Goal: Task Accomplishment & Management: Use online tool/utility

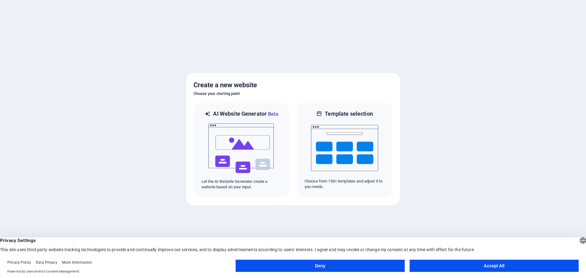
click at [458, 266] on button "Accept All" at bounding box center [493, 266] width 169 height 12
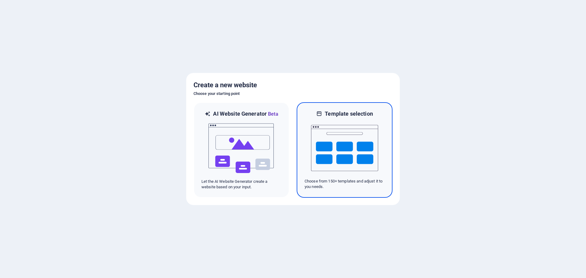
click at [353, 153] on img at bounding box center [344, 147] width 67 height 61
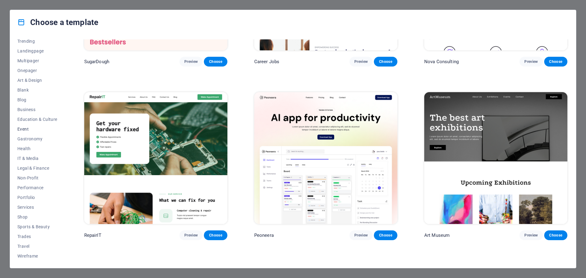
scroll to position [33, 0]
click at [29, 206] on span "Services" at bounding box center [37, 206] width 40 height 5
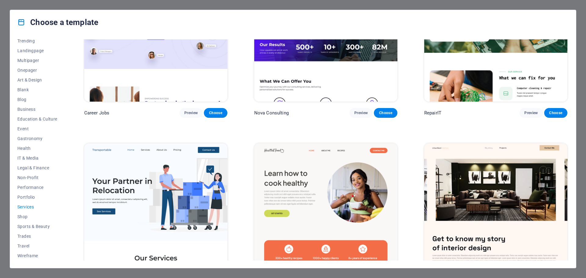
scroll to position [70, 0]
click at [27, 77] on span "Art & Design" at bounding box center [37, 79] width 40 height 5
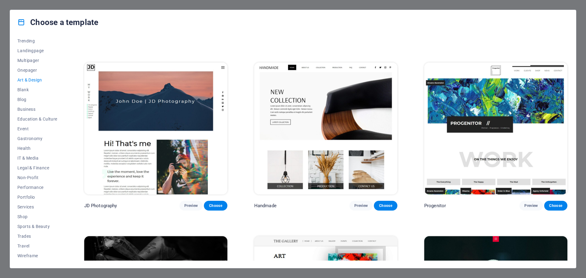
scroll to position [0, 0]
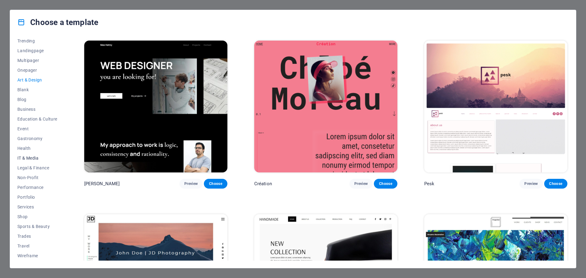
click at [30, 156] on span "IT & Media" at bounding box center [37, 158] width 40 height 5
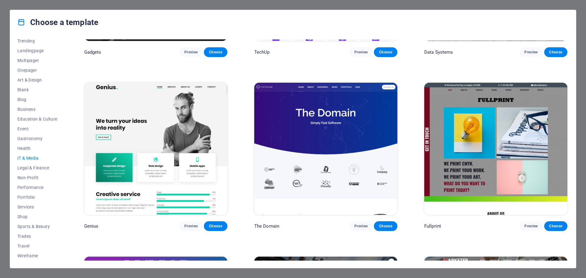
scroll to position [446, 0]
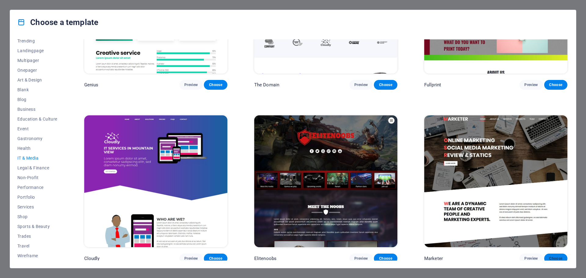
click at [549, 256] on span "Choose" at bounding box center [555, 258] width 13 height 5
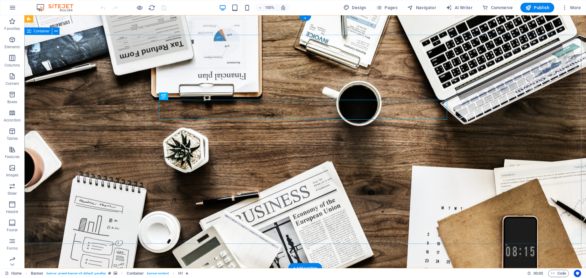
click at [360, 9] on span "Design" at bounding box center [354, 8] width 23 height 6
select select "rem"
select select "300"
select select "px"
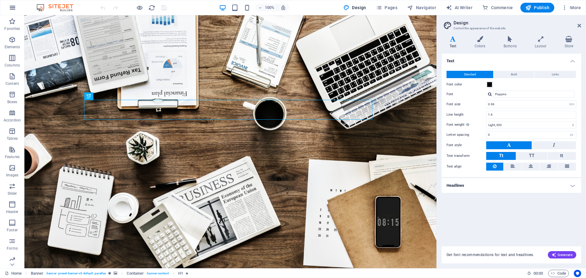
click at [15, 7] on icon "button" at bounding box center [12, 7] width 7 height 7
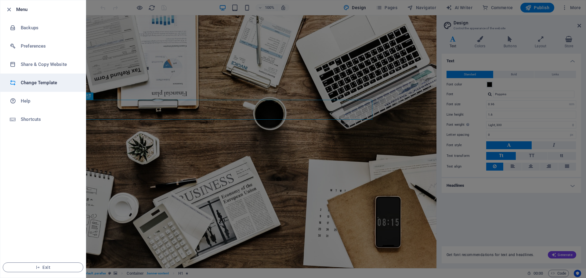
click at [41, 83] on h6 "Change Template" at bounding box center [49, 82] width 56 height 7
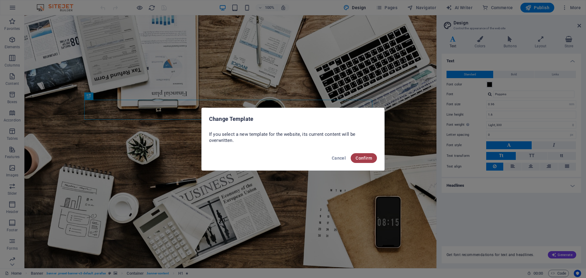
click at [361, 156] on span "Confirm" at bounding box center [363, 158] width 16 height 5
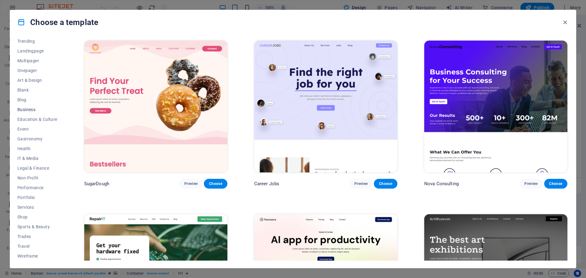
scroll to position [33, 0]
click at [28, 109] on span "Business" at bounding box center [37, 109] width 40 height 5
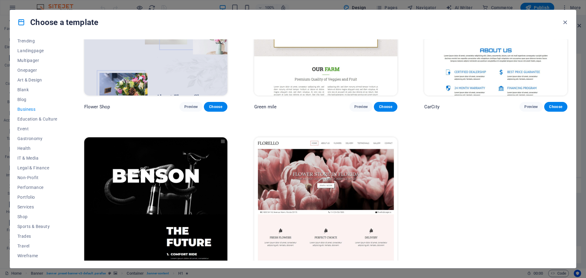
scroll to position [273, 0]
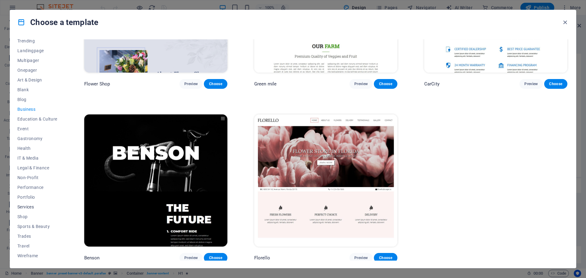
click at [28, 205] on span "Services" at bounding box center [37, 206] width 40 height 5
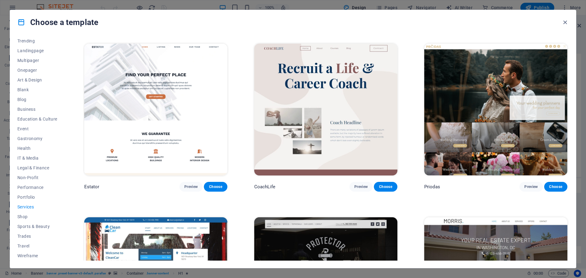
scroll to position [519, 0]
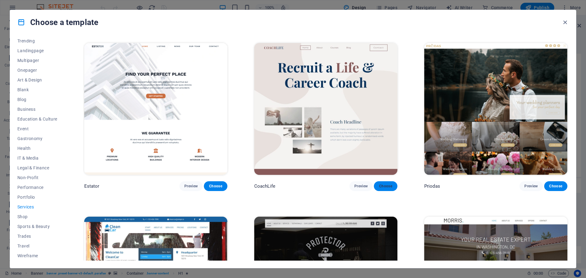
click at [381, 184] on span "Choose" at bounding box center [385, 186] width 13 height 5
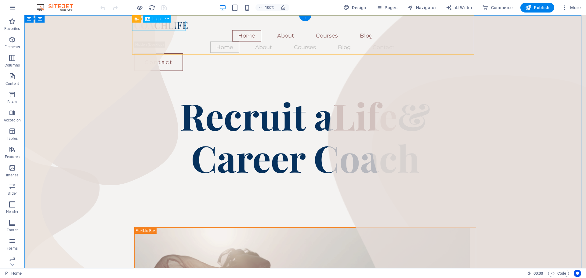
click at [164, 26] on div at bounding box center [305, 25] width 342 height 10
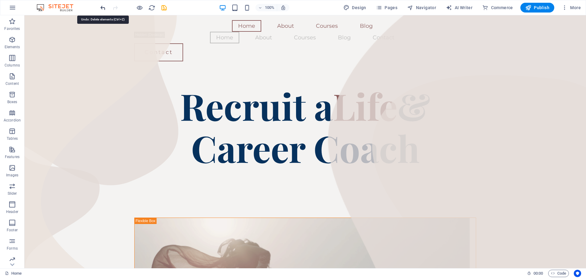
click at [103, 5] on icon "undo" at bounding box center [102, 7] width 7 height 7
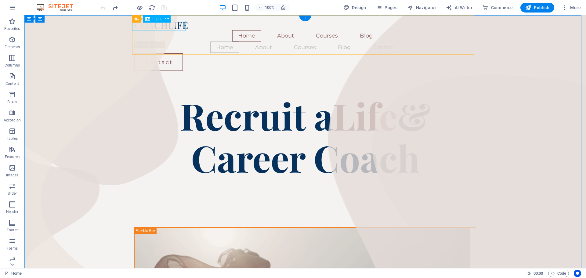
click at [150, 27] on div at bounding box center [305, 25] width 342 height 10
select select "px"
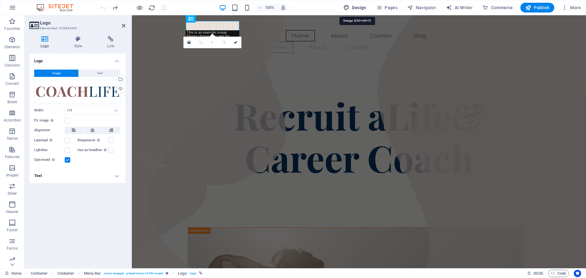
click at [353, 7] on span "Design" at bounding box center [354, 8] width 23 height 6
select select "px"
select select "400"
select select "px"
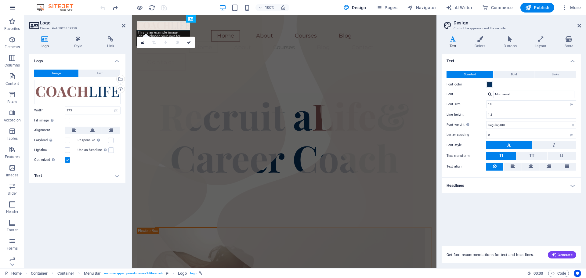
click at [9, 6] on icon "button" at bounding box center [12, 7] width 7 height 7
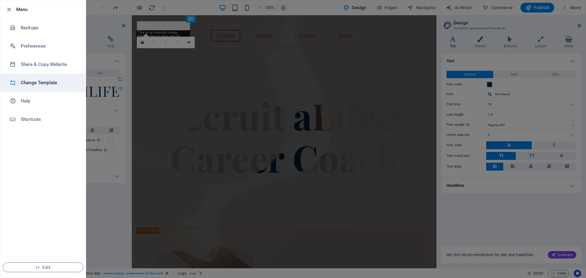
click at [47, 82] on h6 "Change Template" at bounding box center [49, 82] width 56 height 7
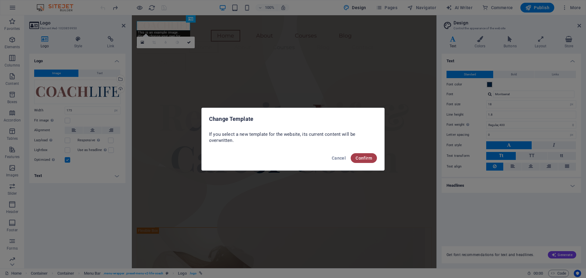
click at [364, 158] on span "Confirm" at bounding box center [363, 158] width 16 height 5
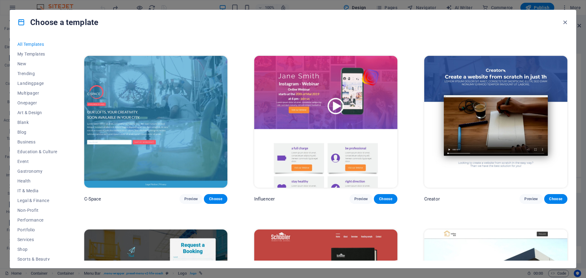
scroll to position [4179, 0]
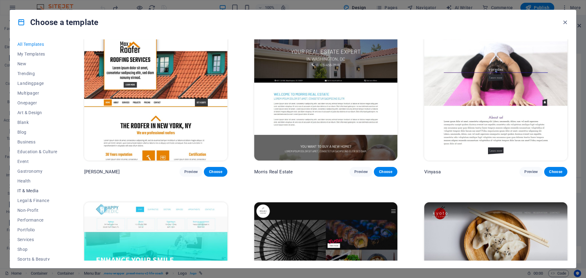
click at [31, 191] on span "IT & Media" at bounding box center [37, 190] width 40 height 5
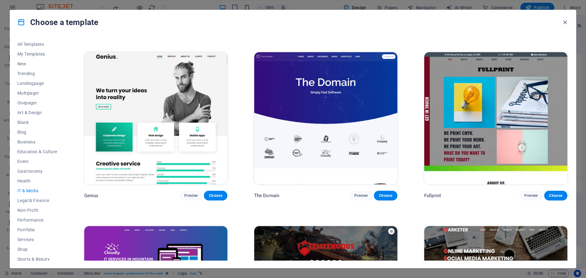
scroll to position [446, 0]
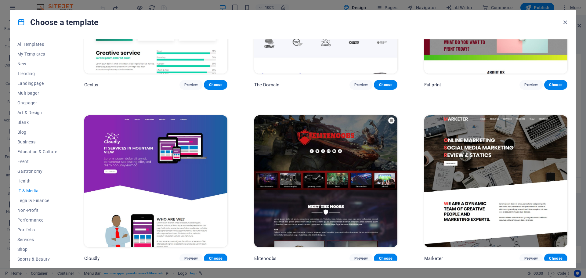
drag, startPoint x: 66, startPoint y: 224, endPoint x: 62, endPoint y: 242, distance: 18.0
click at [62, 242] on div "All Templates My Templates New Trending Landingpage Multipager Onepager Art & D…" at bounding box center [293, 150] width 566 height 233
click at [559, 256] on span "Choose" at bounding box center [555, 258] width 13 height 5
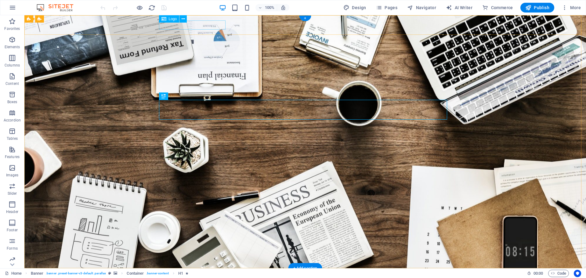
click at [208, 273] on div at bounding box center [305, 277] width 288 height 9
click at [210, 273] on div at bounding box center [305, 277] width 288 height 9
select select "px"
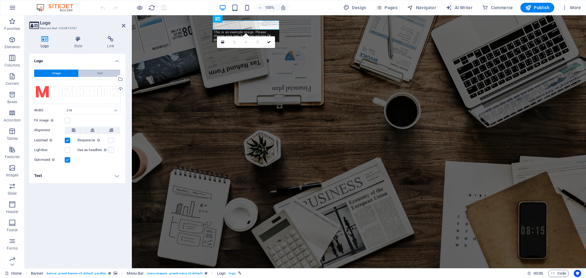
click at [92, 73] on button "Text" at bounding box center [99, 73] width 41 height 7
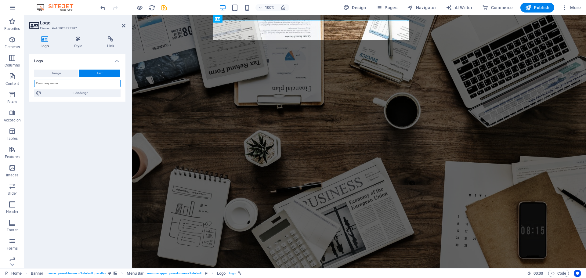
click at [76, 83] on input "text" at bounding box center [77, 83] width 86 height 7
type input "Phoenix Rising PR"
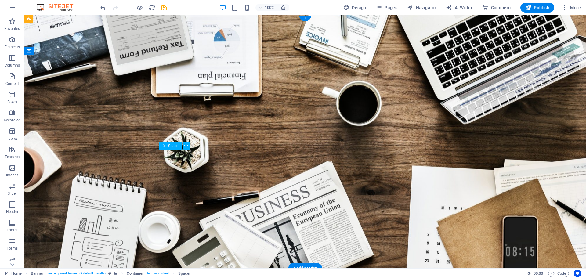
select select "px"
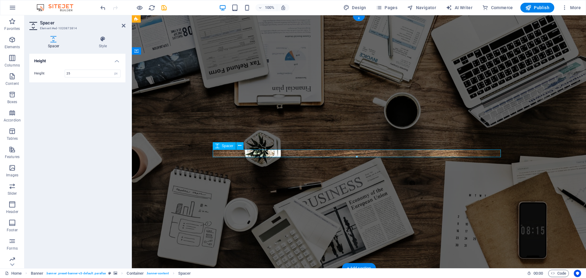
click at [122, 24] on icon at bounding box center [124, 25] width 4 height 5
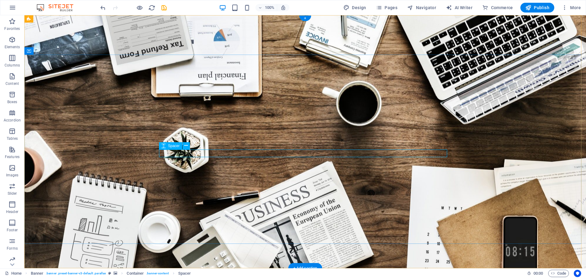
click at [184, 145] on icon at bounding box center [185, 145] width 3 height 6
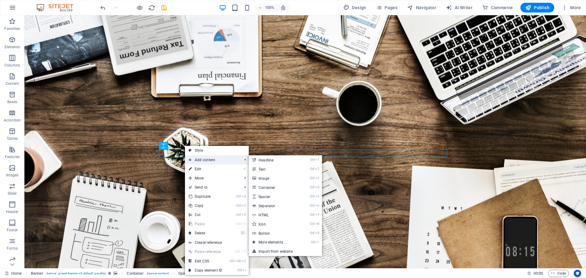
click at [203, 158] on span "Add content" at bounding box center [212, 159] width 55 height 9
click at [267, 170] on link "Ctrl 2 Text" at bounding box center [274, 168] width 50 height 9
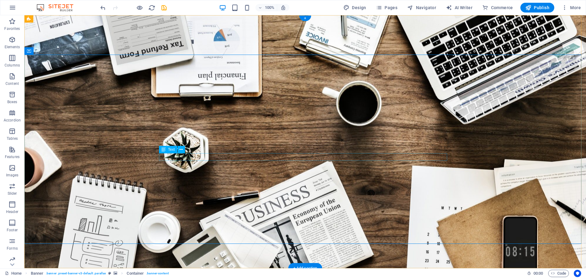
click at [186, 142] on icon at bounding box center [185, 142] width 3 height 6
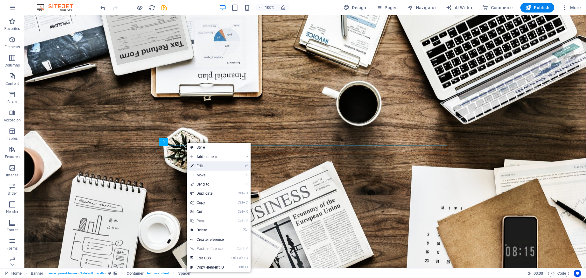
click at [201, 165] on link "⏎ Edit" at bounding box center [207, 165] width 41 height 9
select select "px"
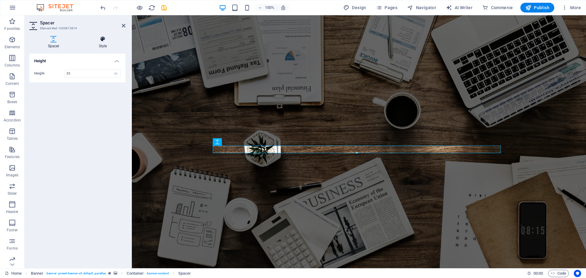
click at [106, 40] on icon at bounding box center [102, 39] width 45 height 6
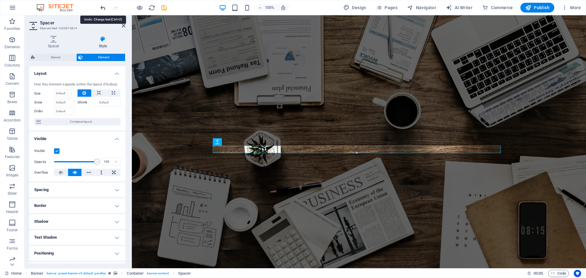
click at [102, 7] on icon "undo" at bounding box center [102, 7] width 7 height 7
click at [122, 25] on icon at bounding box center [124, 25] width 4 height 5
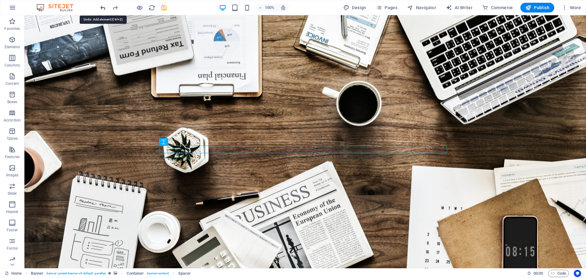
click at [101, 8] on icon "undo" at bounding box center [102, 7] width 7 height 7
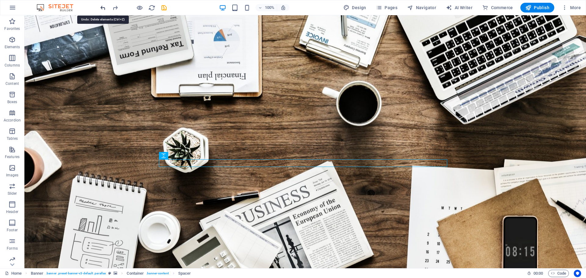
click at [101, 8] on icon "undo" at bounding box center [102, 7] width 7 height 7
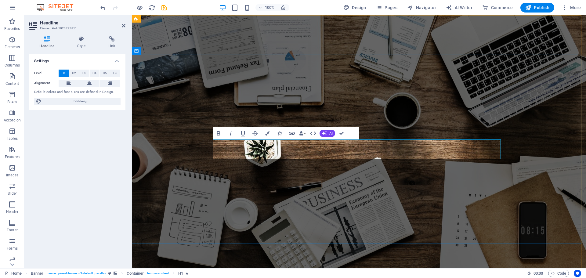
click at [49, 45] on h4 "Headline" at bounding box center [48, 42] width 38 height 13
click at [84, 43] on h4 "Style" at bounding box center [82, 42] width 31 height 13
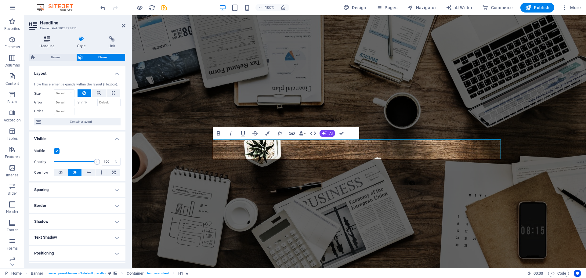
click at [49, 40] on icon at bounding box center [46, 39] width 35 height 6
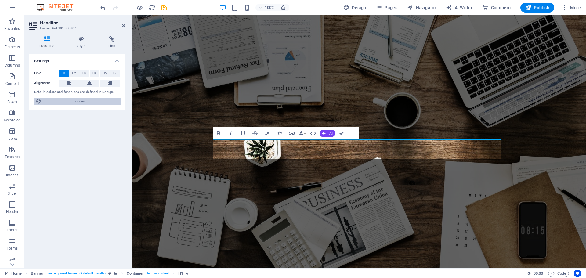
click at [64, 99] on span "Edit design" at bounding box center [80, 101] width 75 height 7
select select "rem"
select select "300"
select select "px"
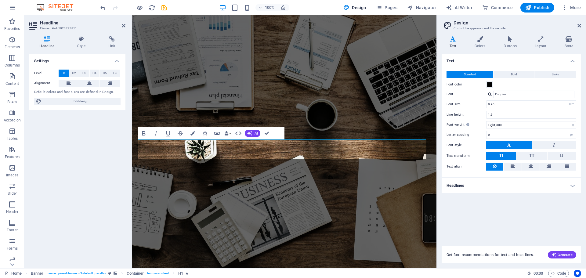
click at [504, 155] on button "Tt" at bounding box center [501, 156] width 30 height 8
click at [477, 190] on h4 "Headlines" at bounding box center [510, 185] width 139 height 15
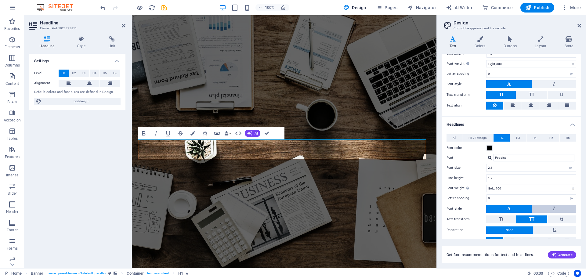
scroll to position [84, 0]
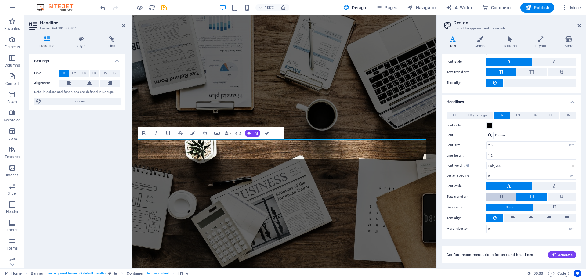
click at [497, 196] on button "Tt" at bounding box center [501, 197] width 30 height 8
click at [489, 125] on span at bounding box center [489, 125] width 5 height 5
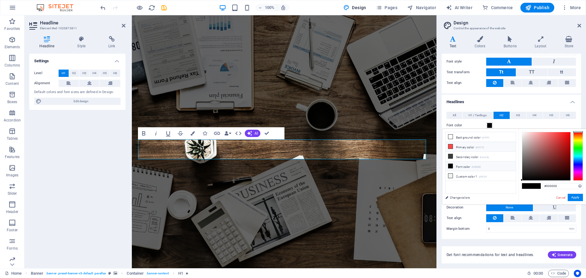
click at [450, 145] on icon at bounding box center [450, 146] width 4 height 4
type input "#ff4747"
click at [481, 113] on span "H1 / Textlogo" at bounding box center [477, 115] width 18 height 7
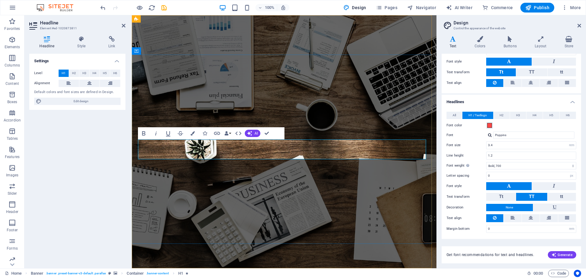
click at [574, 101] on h4 "Headlines" at bounding box center [510, 100] width 139 height 11
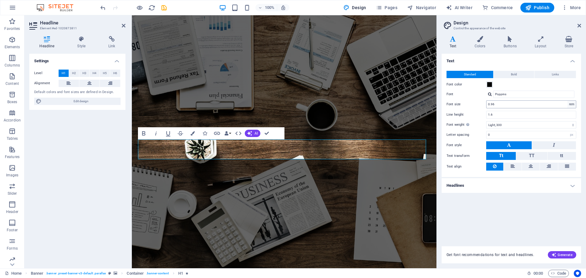
scroll to position [0, 0]
click at [563, 155] on button "tt" at bounding box center [561, 156] width 28 height 8
click at [548, 147] on button at bounding box center [554, 145] width 44 height 8
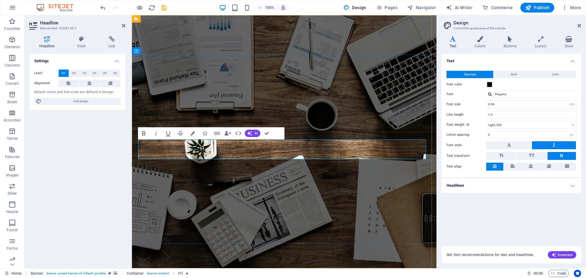
click at [579, 25] on icon at bounding box center [579, 25] width 4 height 5
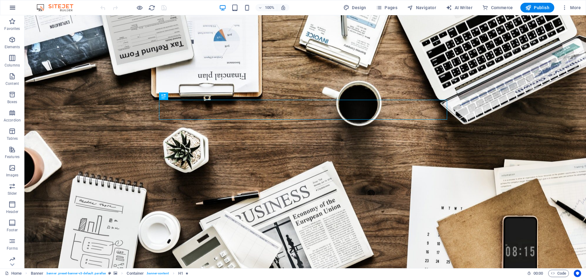
click at [13, 7] on icon "button" at bounding box center [12, 7] width 7 height 7
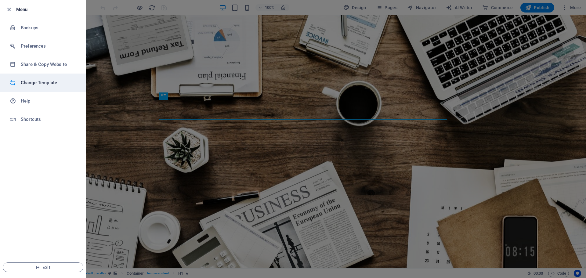
click at [32, 81] on h6 "Change Template" at bounding box center [49, 82] width 56 height 7
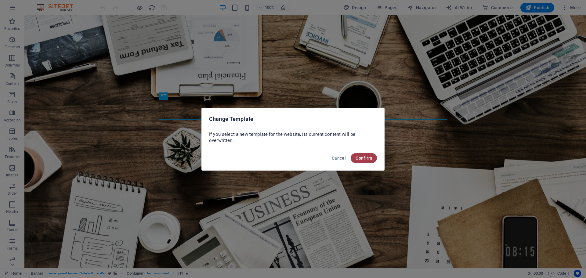
click at [365, 158] on span "Confirm" at bounding box center [363, 158] width 16 height 5
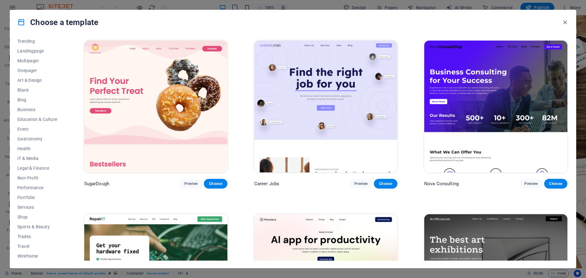
scroll to position [33, 0]
click at [564, 23] on icon "button" at bounding box center [564, 22] width 7 height 7
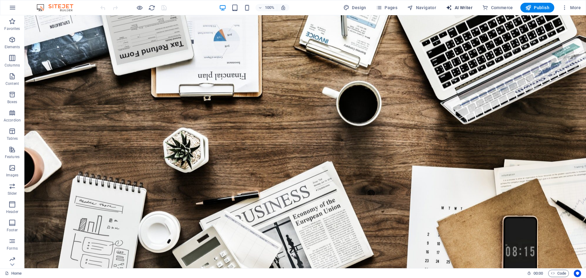
click at [462, 8] on span "AI Writer" at bounding box center [459, 8] width 27 height 6
select select "English"
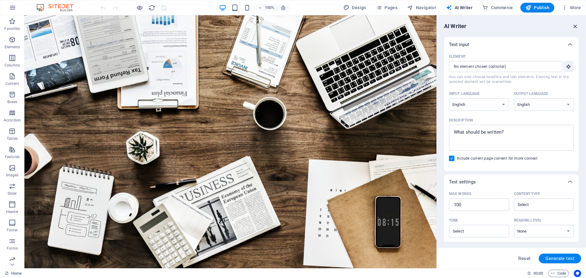
click at [575, 26] on icon "button" at bounding box center [575, 26] width 7 height 7
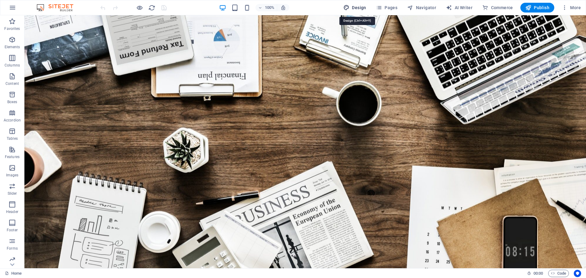
click at [353, 5] on span "Design" at bounding box center [354, 8] width 23 height 6
select select "rem"
select select "300"
select select "px"
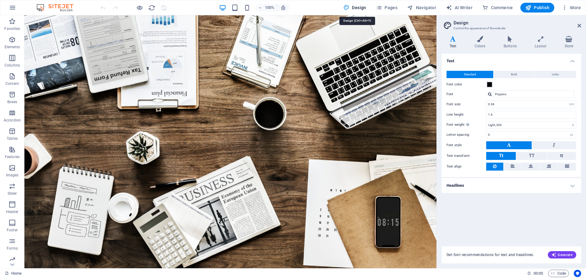
click at [353, 5] on span "Design" at bounding box center [354, 8] width 23 height 6
click at [11, 6] on icon "button" at bounding box center [12, 7] width 7 height 7
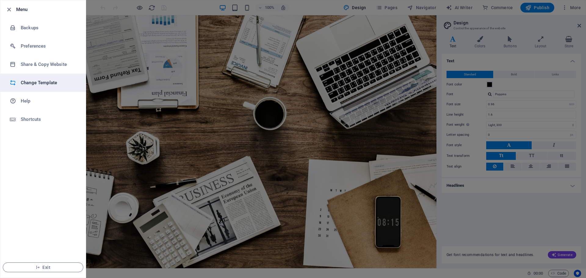
click at [36, 81] on h6 "Change Template" at bounding box center [49, 82] width 56 height 7
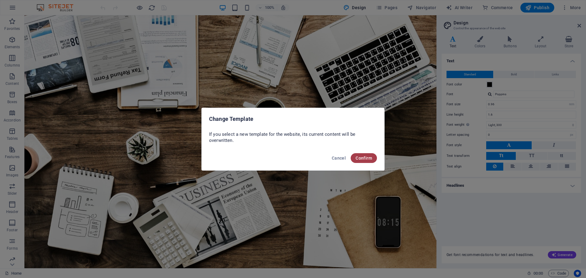
click at [371, 159] on span "Confirm" at bounding box center [363, 158] width 16 height 5
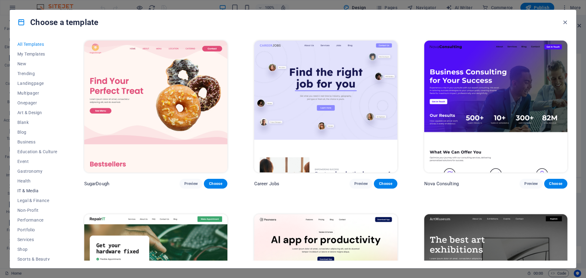
click at [29, 189] on span "IT & Media" at bounding box center [37, 190] width 40 height 5
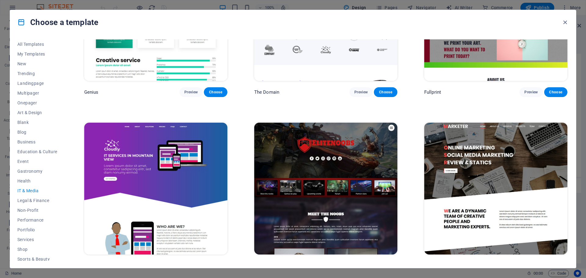
scroll to position [446, 0]
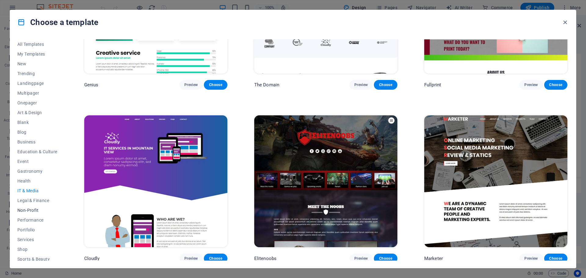
click at [31, 209] on span "Non-Profit" at bounding box center [37, 210] width 40 height 5
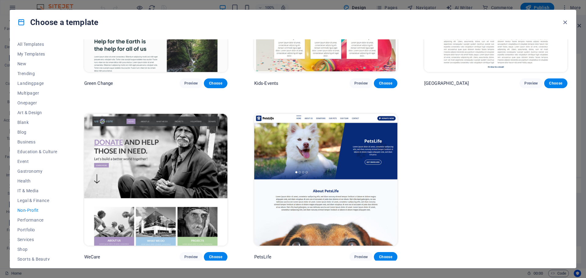
scroll to position [0, 0]
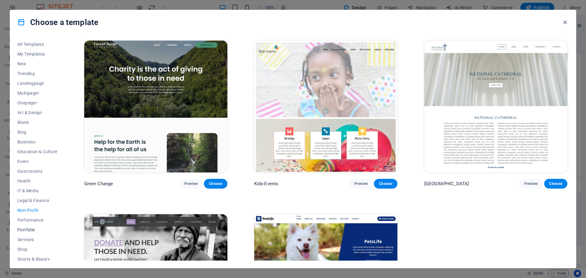
click at [30, 230] on span "Portfolio" at bounding box center [37, 229] width 40 height 5
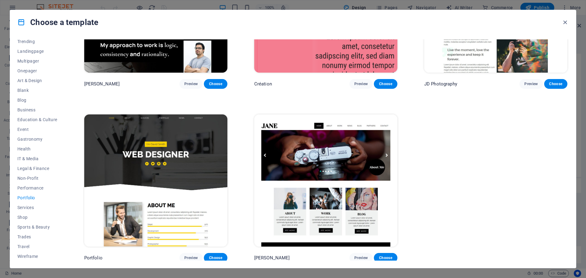
scroll to position [33, 0]
click at [24, 206] on span "Services" at bounding box center [37, 206] width 40 height 5
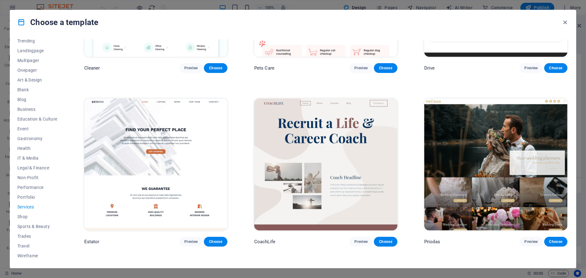
scroll to position [456, 0]
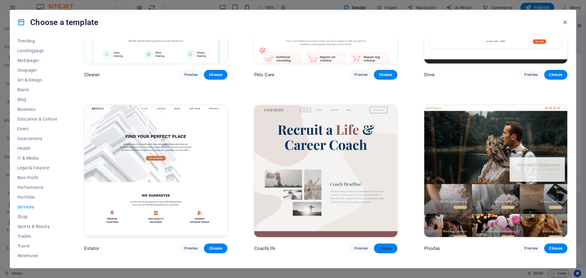
click at [386, 246] on span "Choose" at bounding box center [385, 248] width 13 height 5
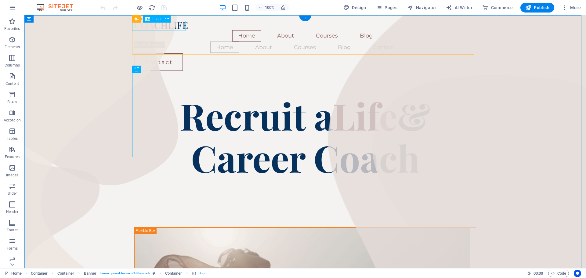
click at [166, 25] on div at bounding box center [305, 25] width 342 height 10
click at [156, 20] on span "Logo" at bounding box center [157, 19] width 8 height 4
click at [166, 17] on icon at bounding box center [166, 19] width 3 height 6
click at [167, 19] on icon at bounding box center [166, 19] width 3 height 6
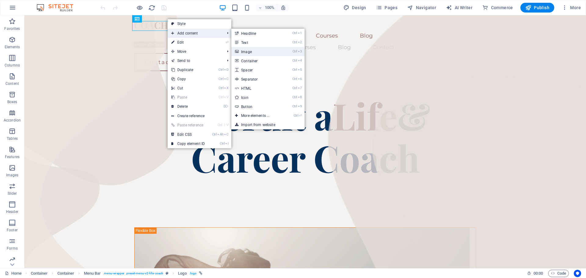
click at [255, 51] on link "Ctrl 3 Image" at bounding box center [256, 51] width 50 height 9
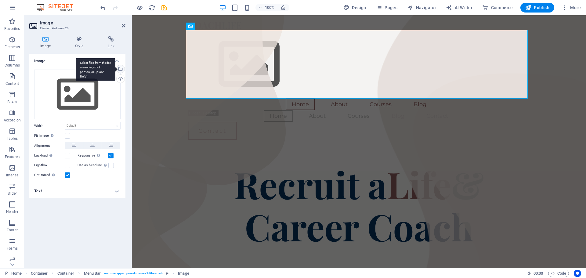
click at [121, 69] on div "Select files from the file manager, stock photos, or upload file(s)" at bounding box center [119, 69] width 9 height 9
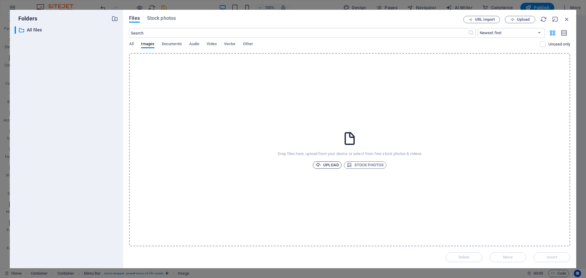
click at [329, 165] on span "Upload" at bounding box center [326, 164] width 23 height 7
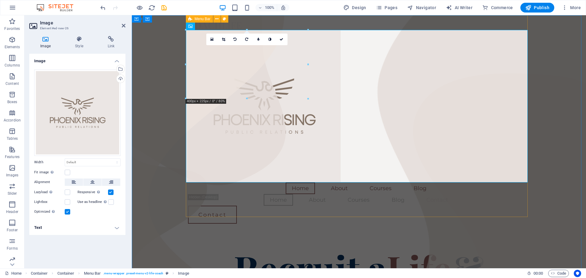
click at [398, 197] on div "Home About Courses Blog Home About Courses Blog Contact Contact Menu" at bounding box center [359, 121] width 342 height 213
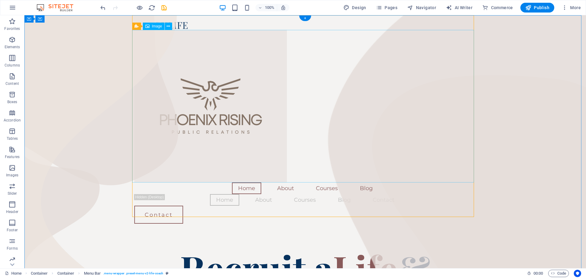
click at [207, 73] on figure at bounding box center [305, 106] width 342 height 153
click at [305, 26] on div at bounding box center [305, 25] width 342 height 10
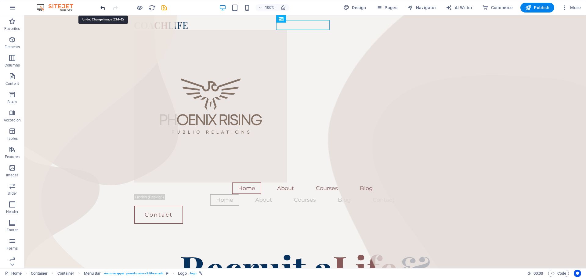
click at [103, 5] on icon "undo" at bounding box center [102, 7] width 7 height 7
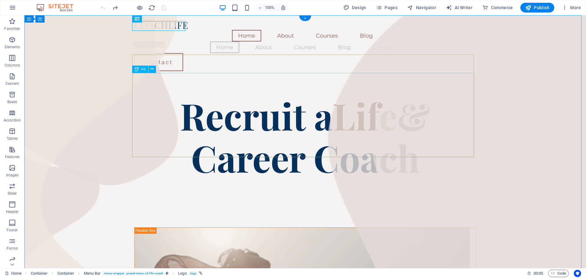
click at [298, 103] on div "Recruit a Life & Career Coach" at bounding box center [305, 136] width 342 height 84
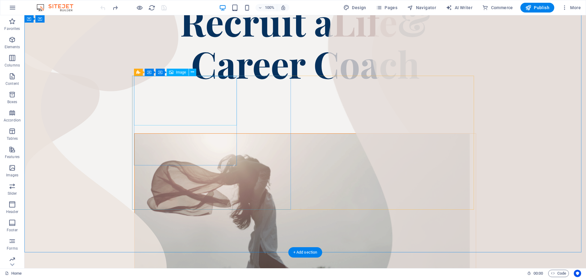
scroll to position [92, 0]
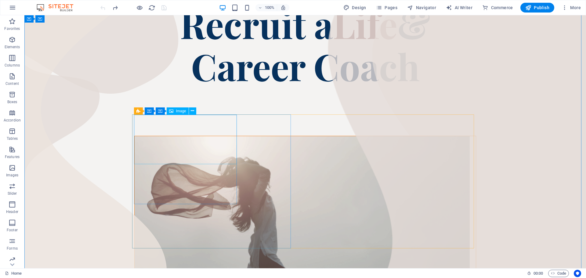
click at [193, 136] on figure at bounding box center [302, 216] width 335 height 161
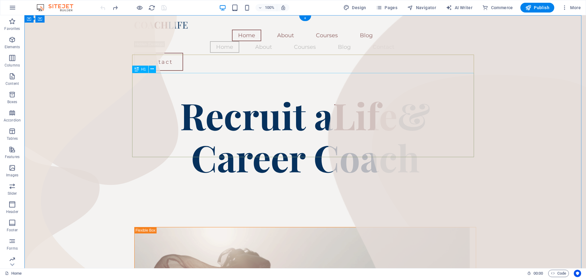
scroll to position [0, 0]
click at [173, 27] on div at bounding box center [305, 25] width 342 height 10
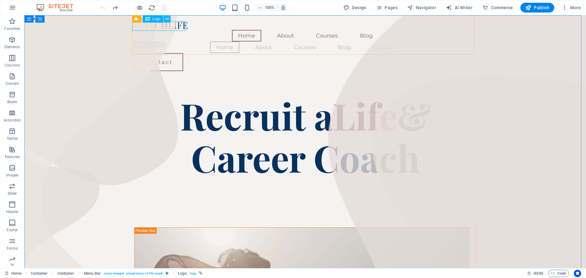
click at [165, 17] on icon at bounding box center [166, 19] width 3 height 6
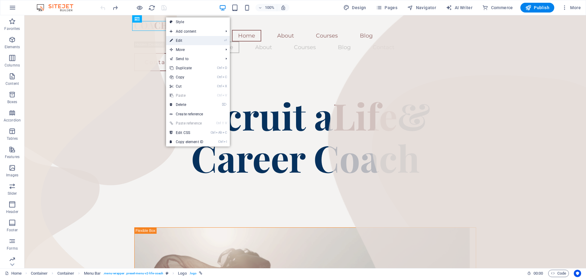
click at [182, 39] on link "⏎ Edit" at bounding box center [186, 40] width 41 height 9
select select "px"
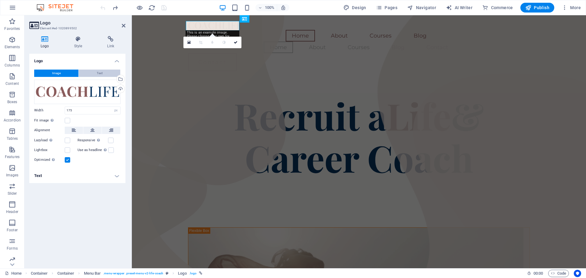
click at [94, 73] on button "Text" at bounding box center [99, 73] width 41 height 7
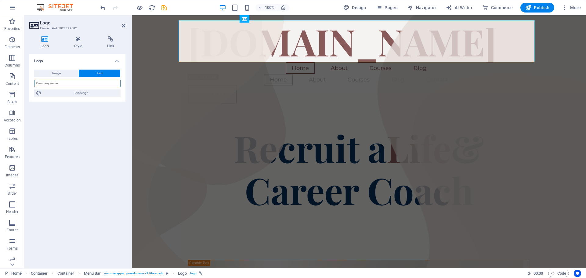
click at [70, 81] on input "text" at bounding box center [77, 83] width 86 height 7
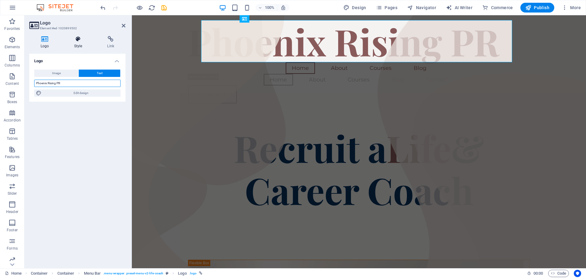
type input "Phoenix Rising PR"
click at [78, 38] on icon at bounding box center [78, 39] width 31 height 6
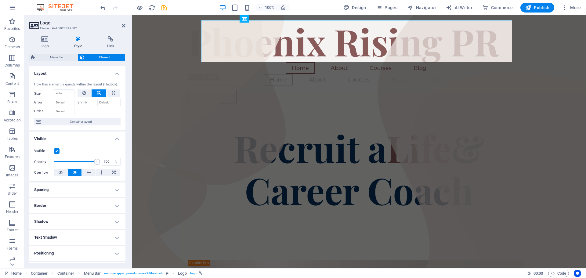
click at [81, 101] on label "Shrink" at bounding box center [87, 102] width 20 height 7
click at [97, 101] on input "Shrink" at bounding box center [108, 102] width 23 height 7
click at [70, 92] on select "Default auto px % 1/1 1/2 1/3 1/4 1/5 1/6 1/7 1/8 1/9 1/10" at bounding box center [64, 93] width 20 height 7
select select "1/1"
click at [65, 90] on select "Default auto px % 1/1 1/2 1/3 1/4 1/5 1/6 1/7 1/8 1/9 1/10" at bounding box center [64, 93] width 20 height 7
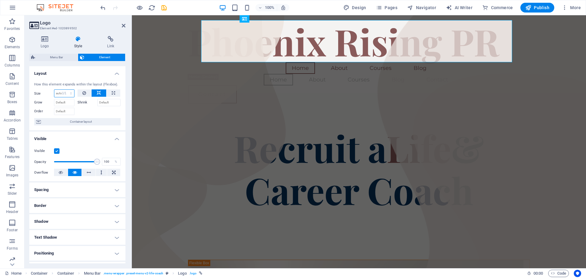
type input "100"
select select "%"
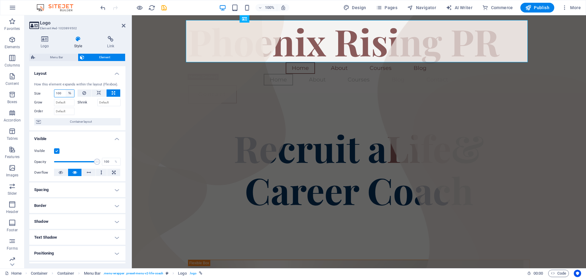
click at [70, 93] on select "Default auto px % 1/1 1/2 1/3 1/4 1/5 1/6 1/7 1/8 1/9 1/10" at bounding box center [70, 93] width 9 height 7
click at [63, 92] on input "100" at bounding box center [64, 93] width 20 height 7
type input "1"
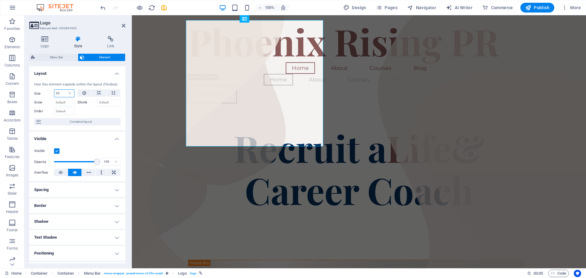
click at [62, 92] on input "25" at bounding box center [64, 93] width 20 height 7
click at [85, 101] on label "Shrink" at bounding box center [87, 102] width 20 height 7
click at [97, 101] on input "Shrink" at bounding box center [108, 102] width 23 height 7
click at [81, 102] on label "Shrink" at bounding box center [87, 102] width 20 height 7
click at [97, 102] on input "Shrink" at bounding box center [108, 102] width 23 height 7
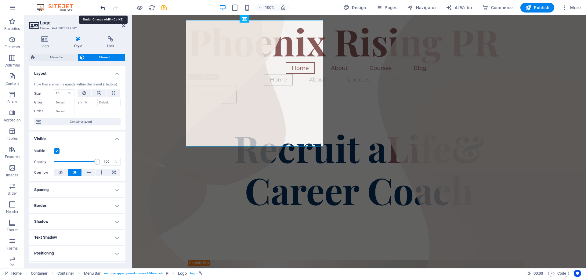
click at [101, 6] on icon "undo" at bounding box center [102, 7] width 7 height 7
type input "100"
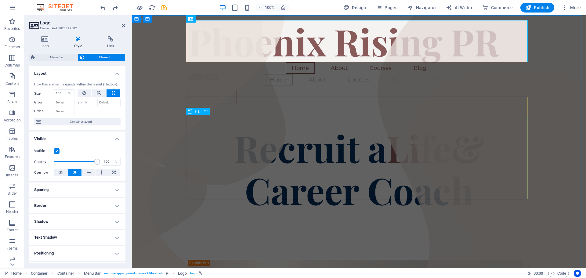
click at [435, 127] on div "Recruit a Life & Career Coach" at bounding box center [359, 169] width 342 height 84
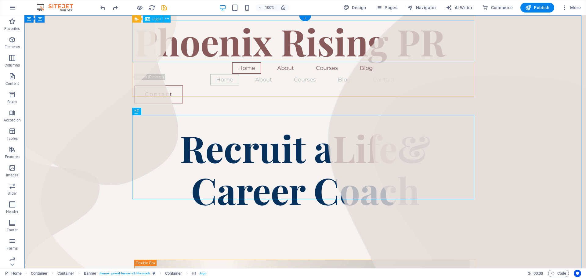
click at [220, 40] on div "Phoenix Rising PR" at bounding box center [305, 41] width 342 height 42
click at [167, 18] on icon at bounding box center [166, 19] width 3 height 6
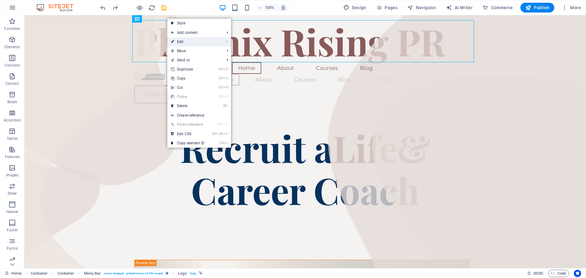
click at [177, 42] on link "⏎ Edit" at bounding box center [187, 41] width 41 height 9
select select "%"
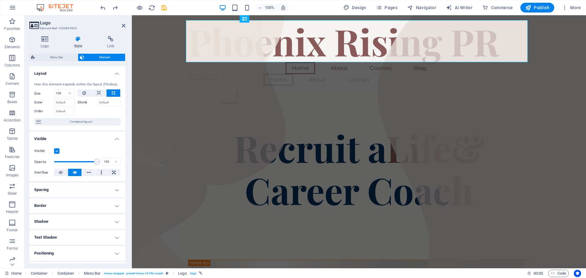
click at [84, 103] on label "Shrink" at bounding box center [87, 102] width 20 height 7
click at [97, 103] on input "Shrink" at bounding box center [108, 102] width 23 height 7
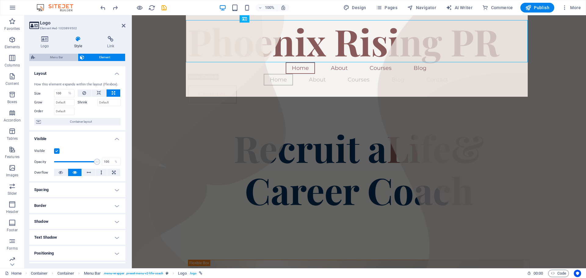
click at [58, 57] on span "Menu Bar" at bounding box center [56, 57] width 39 height 7
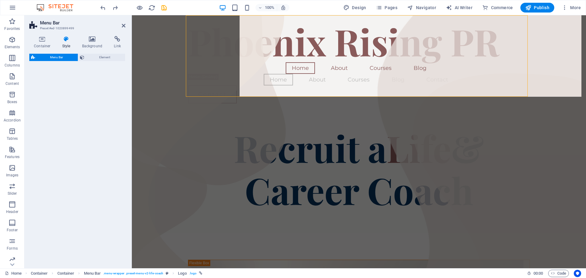
select select "rem"
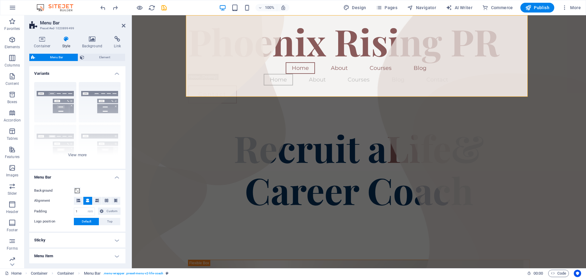
click at [67, 40] on icon at bounding box center [66, 39] width 17 height 6
click at [68, 41] on icon at bounding box center [66, 39] width 17 height 6
click at [94, 56] on span "Element" at bounding box center [104, 57] width 37 height 7
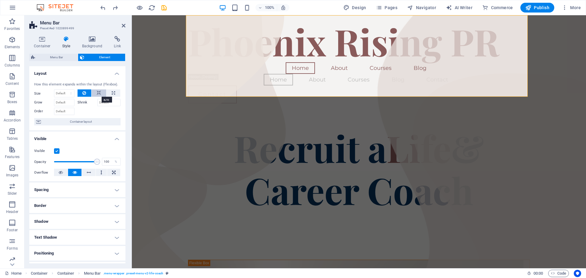
click at [97, 92] on icon at bounding box center [99, 92] width 4 height 7
click at [112, 92] on icon at bounding box center [113, 92] width 3 height 7
type input "100"
select select "%"
click at [83, 93] on icon at bounding box center [84, 92] width 4 height 7
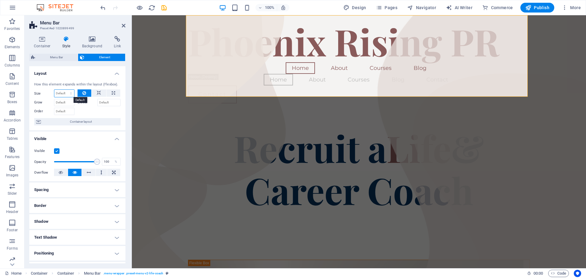
click at [71, 94] on select "Default auto px % 1/1 1/2 1/3 1/4 1/5 1/6 1/7 1/8 1/9 1/10" at bounding box center [64, 93] width 20 height 7
click at [54, 90] on select "Default auto px % 1/1 1/2 1/3 1/4 1/5 1/6 1/7 1/8 1/9 1/10" at bounding box center [64, 93] width 20 height 7
select select "DISABLED_OPTION_VALUE"
click at [66, 101] on input "Grow" at bounding box center [64, 102] width 20 height 7
click at [76, 101] on div "Grow" at bounding box center [55, 101] width 43 height 9
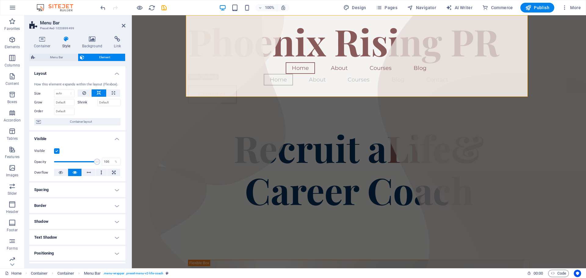
click at [80, 102] on label "Shrink" at bounding box center [87, 102] width 20 height 7
click at [97, 102] on input "Shrink" at bounding box center [108, 102] width 23 height 7
click at [73, 122] on span "Container layout" at bounding box center [81, 121] width 76 height 7
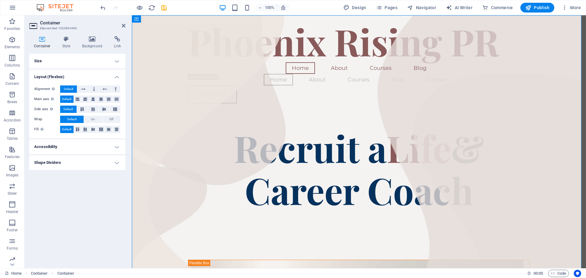
click at [43, 42] on h4 "Container" at bounding box center [43, 42] width 28 height 13
click at [422, 40] on div "Phoenix Rising PR" at bounding box center [359, 41] width 342 height 42
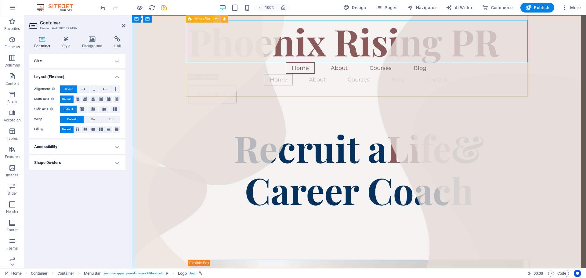
click at [217, 18] on icon at bounding box center [216, 19] width 3 height 6
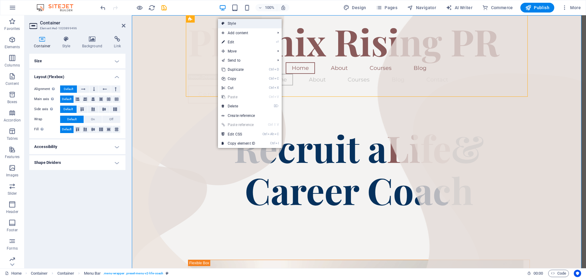
click at [252, 23] on link "Style" at bounding box center [250, 23] width 64 height 9
select select "rem"
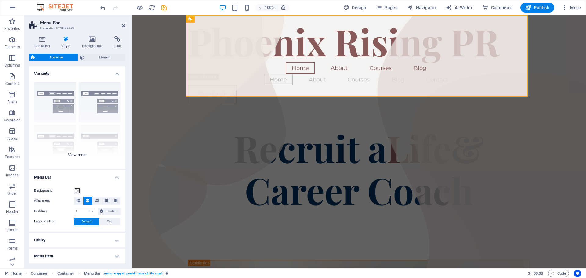
click at [83, 155] on div "Border Centered Default Fixed Loki Trigger Wide XXL" at bounding box center [77, 123] width 96 height 92
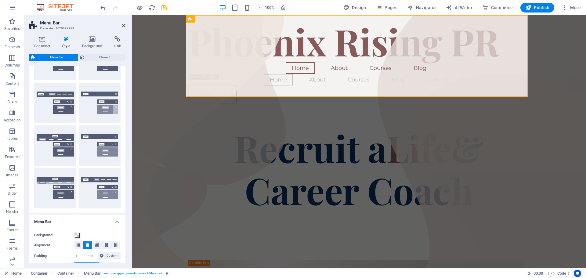
scroll to position [37, 0]
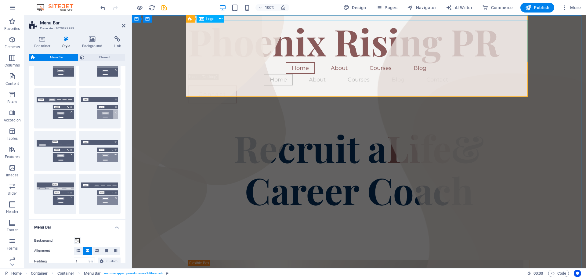
click at [251, 43] on div "Phoenix Rising PR" at bounding box center [359, 41] width 342 height 42
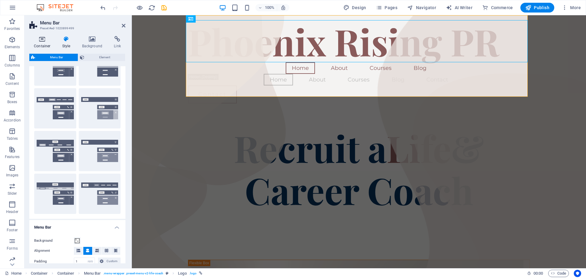
click at [44, 43] on h4 "Container" at bounding box center [43, 42] width 28 height 13
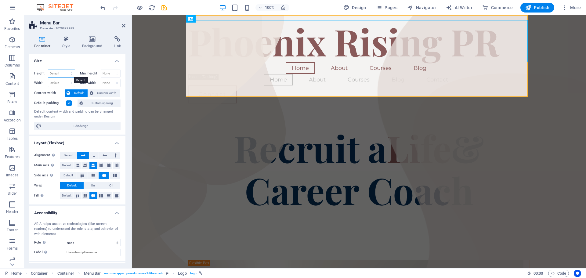
click at [71, 73] on select "Default px rem % vh vw" at bounding box center [61, 73] width 27 height 7
click at [105, 74] on select "None px rem % vh vw" at bounding box center [111, 73] width 20 height 7
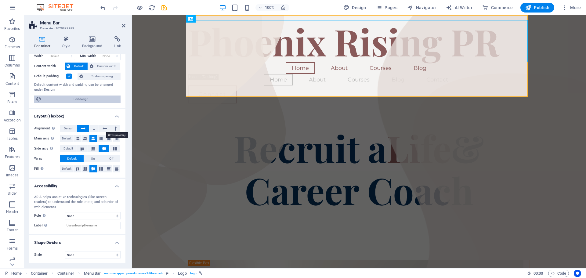
scroll to position [0, 0]
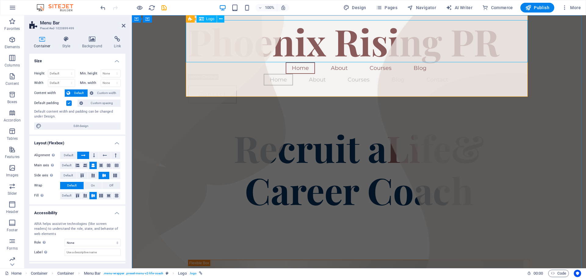
click at [246, 41] on div "Phoenix Rising PR" at bounding box center [359, 41] width 342 height 42
click at [220, 18] on icon at bounding box center [220, 19] width 3 height 6
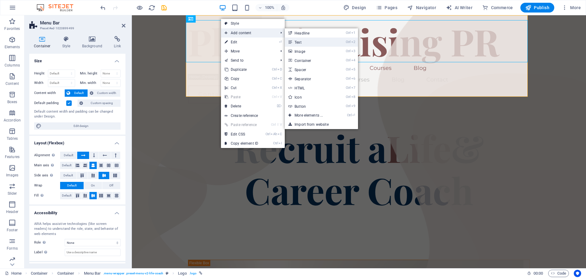
click at [305, 41] on link "Ctrl 2 Text" at bounding box center [310, 42] width 50 height 9
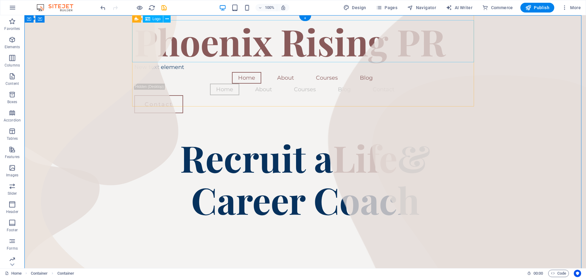
click at [368, 44] on div "Phoenix Rising PR" at bounding box center [305, 41] width 342 height 42
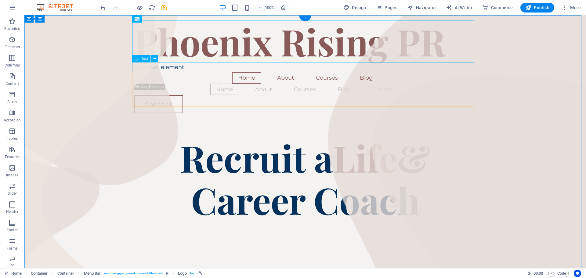
click at [186, 67] on div "New text element" at bounding box center [305, 67] width 342 height 10
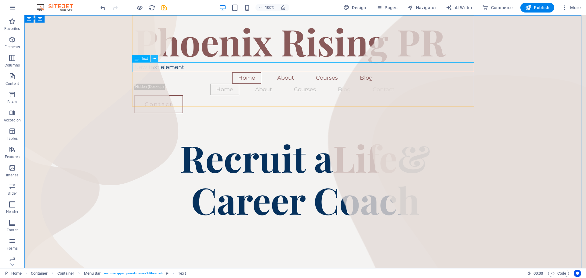
click at [156, 58] on icon at bounding box center [154, 59] width 3 height 6
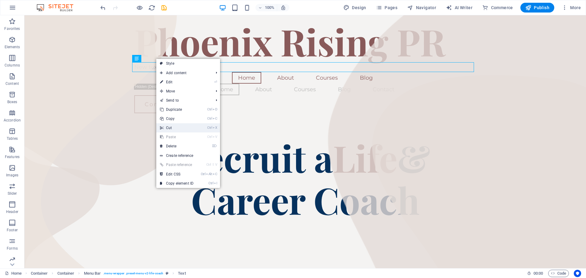
click at [183, 128] on link "Ctrl X Cut" at bounding box center [176, 127] width 41 height 9
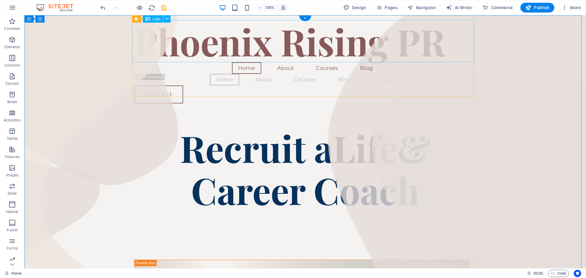
click at [164, 36] on div "Phoenix Rising PR" at bounding box center [305, 41] width 342 height 42
click at [167, 18] on icon at bounding box center [166, 19] width 3 height 6
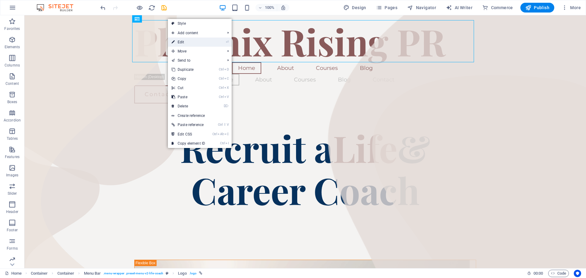
click at [186, 41] on link "⏎ Edit" at bounding box center [188, 42] width 41 height 9
select select "%"
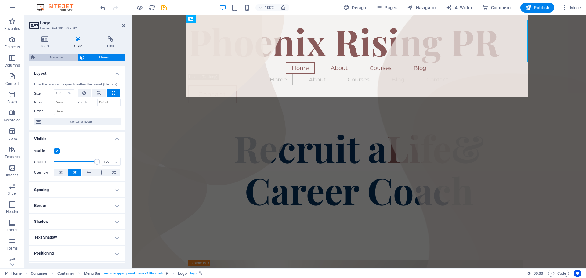
click at [66, 56] on span "Menu Bar" at bounding box center [56, 57] width 39 height 7
select select "rem"
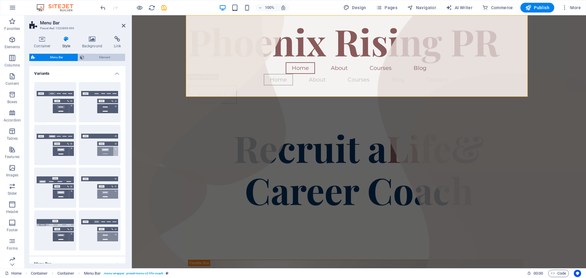
click at [100, 57] on span "Element" at bounding box center [104, 57] width 37 height 7
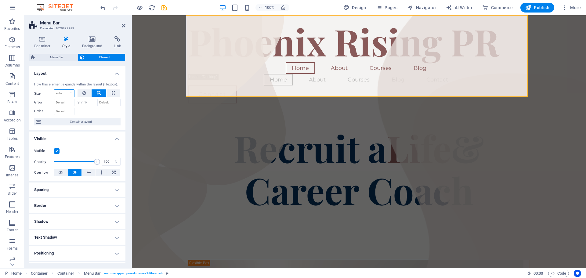
click at [65, 92] on select "Default auto px % 1/1 1/2 1/3 1/4 1/5 1/6 1/7 1/8 1/9 1/10" at bounding box center [64, 93] width 20 height 7
click at [54, 90] on select "Default auto px % 1/1 1/2 1/3 1/4 1/5 1/6 1/7 1/8 1/9 1/10" at bounding box center [64, 93] width 20 height 7
select select "DISABLED_OPTION_VALUE"
click at [82, 93] on icon at bounding box center [84, 92] width 4 height 7
click at [85, 103] on label "Shrink" at bounding box center [87, 102] width 20 height 7
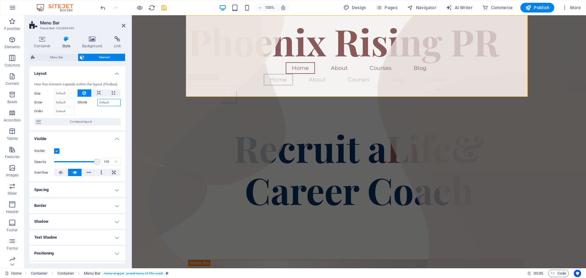
click at [97, 103] on input "Shrink" at bounding box center [108, 102] width 23 height 7
click at [67, 103] on input "Grow" at bounding box center [64, 102] width 20 height 7
click at [105, 104] on input "Shrink" at bounding box center [108, 102] width 23 height 7
click at [107, 110] on div at bounding box center [98, 110] width 43 height 9
click at [107, 101] on input "50" at bounding box center [108, 102] width 23 height 7
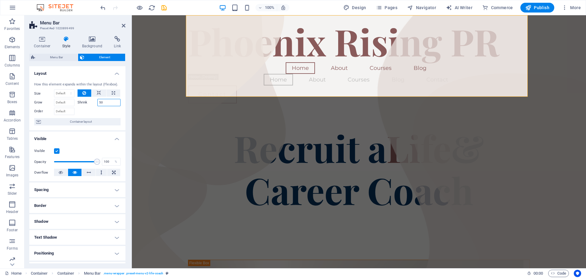
type input "5"
click at [70, 92] on select "Default auto px % 1/1 1/2 1/3 1/4 1/5 1/6 1/7 1/8 1/9 1/10" at bounding box center [64, 93] width 20 height 7
click at [54, 90] on select "Default auto px % 1/1 1/2 1/3 1/4 1/5 1/6 1/7 1/8 1/9 1/10" at bounding box center [64, 93] width 20 height 7
click at [71, 92] on select "Default auto px % 1/1 1/2 1/3 1/4 1/5 1/6 1/7 1/8 1/9 1/10" at bounding box center [64, 93] width 20 height 7
select select "%"
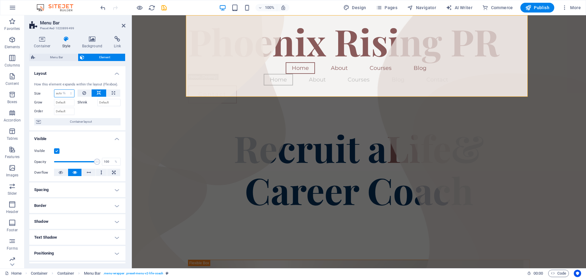
click at [65, 90] on select "Default auto px % 1/1 1/2 1/3 1/4 1/5 1/6 1/7 1/8 1/9 1/10" at bounding box center [64, 93] width 20 height 7
type input "100"
click at [109, 103] on input "Shrink" at bounding box center [108, 102] width 23 height 7
type input "50"
click at [108, 113] on div at bounding box center [98, 110] width 43 height 9
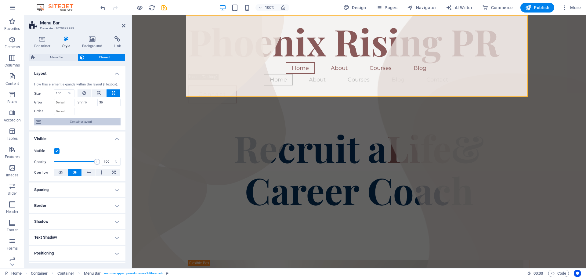
click at [86, 122] on span "Container layout" at bounding box center [81, 121] width 76 height 7
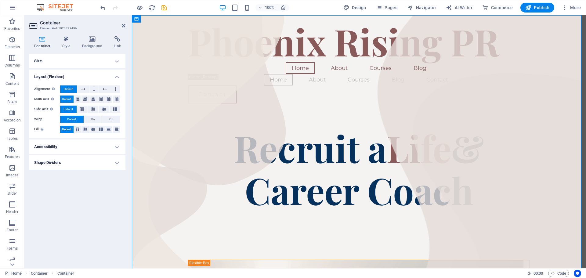
click at [119, 59] on h4 "Size" at bounding box center [77, 61] width 96 height 15
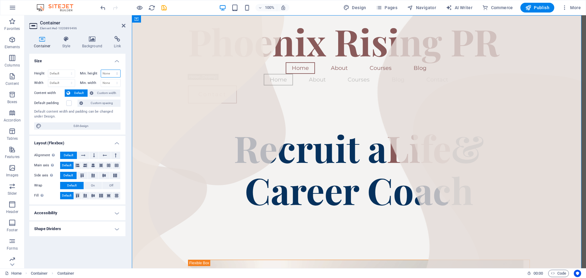
click at [107, 74] on select "None px rem % vh vw" at bounding box center [111, 73] width 20 height 7
click at [110, 73] on select "None px rem % vh vw" at bounding box center [111, 73] width 20 height 7
click at [71, 72] on select "Default px rem % vh vw" at bounding box center [61, 73] width 27 height 7
select select "%"
click at [66, 70] on select "Default px rem % vh vw" at bounding box center [61, 73] width 27 height 7
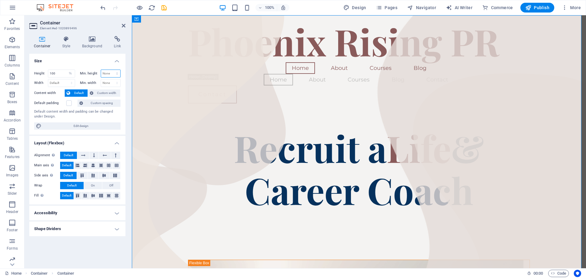
click at [118, 72] on select "None px rem % vh vw" at bounding box center [111, 73] width 20 height 7
click at [61, 74] on input "100" at bounding box center [61, 73] width 27 height 7
type input "1"
type input "50"
click at [70, 60] on h4 "Size" at bounding box center [77, 59] width 96 height 11
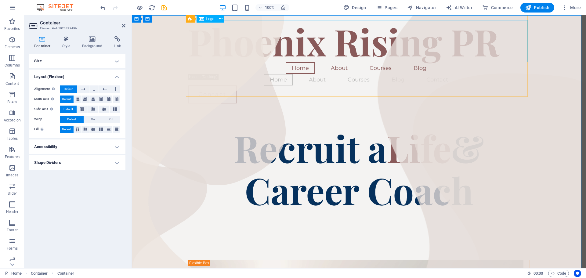
click at [314, 52] on div "Phoenix Rising PR" at bounding box center [359, 41] width 342 height 42
click at [221, 18] on icon at bounding box center [220, 19] width 3 height 6
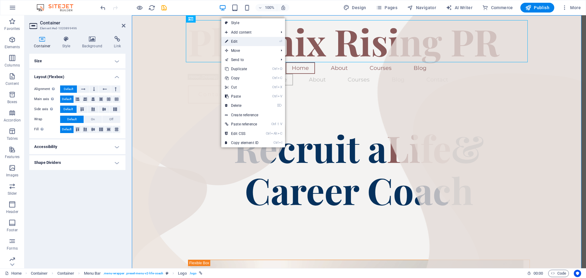
click at [242, 39] on link "⏎ Edit" at bounding box center [241, 41] width 41 height 9
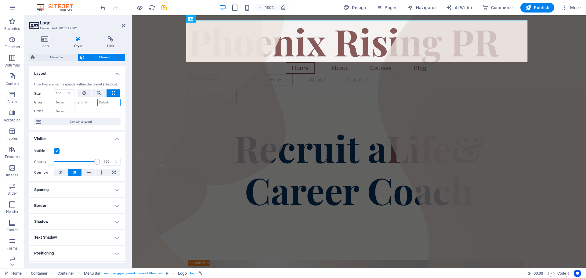
click at [100, 102] on input "Shrink" at bounding box center [108, 102] width 23 height 7
click at [66, 93] on select "Default auto px % 1/1 1/2 1/3 1/4 1/5 1/6 1/7 1/8 1/9 1/10" at bounding box center [70, 93] width 9 height 7
click at [66, 90] on select "Default auto px % 1/1 1/2 1/3 1/4 1/5 1/6 1/7 1/8 1/9 1/10" at bounding box center [70, 93] width 9 height 7
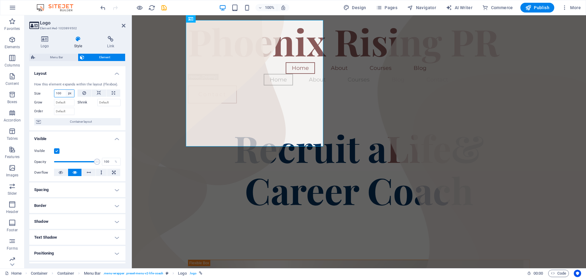
click at [69, 93] on select "Default auto px % 1/1 1/2 1/3 1/4 1/5 1/6 1/7 1/8 1/9 1/10" at bounding box center [70, 93] width 9 height 7
select select "auto"
click at [66, 90] on select "Default auto px % 1/1 1/2 1/3 1/4 1/5 1/6 1/7 1/8 1/9 1/10" at bounding box center [70, 93] width 9 height 7
select select "DISABLED_OPTION_VALUE"
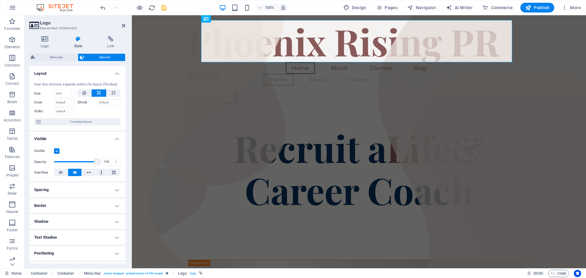
click at [81, 41] on icon at bounding box center [78, 39] width 31 height 6
click at [45, 43] on h4 "Logo" at bounding box center [46, 42] width 34 height 13
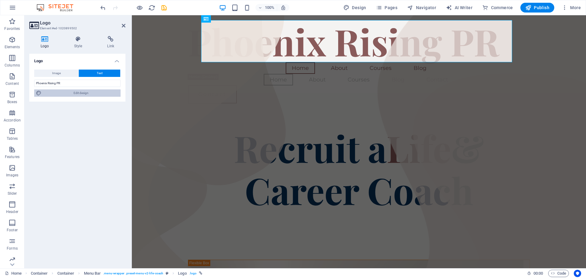
click at [58, 94] on span "Edit design" at bounding box center [80, 92] width 75 height 7
select select "px"
select select "600"
select select "px"
select select "rem"
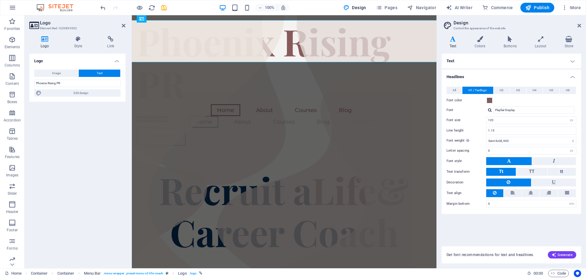
click at [572, 62] on h4 "Text" at bounding box center [510, 61] width 139 height 15
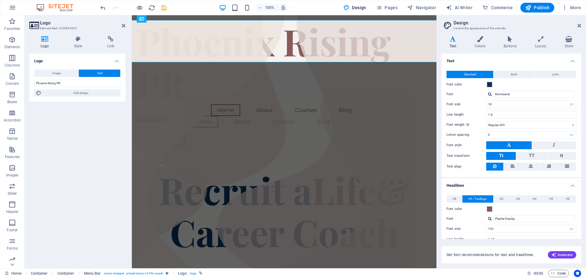
click at [572, 62] on h4 "Text" at bounding box center [510, 59] width 139 height 11
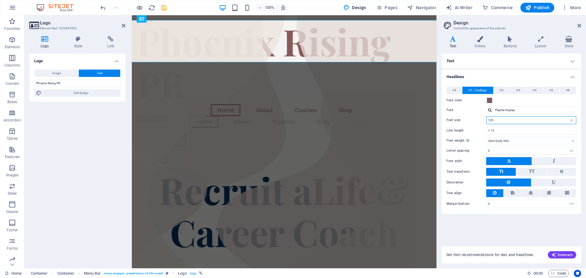
click at [560, 120] on input "120" at bounding box center [530, 120] width 89 height 7
type input "1"
type input "50"
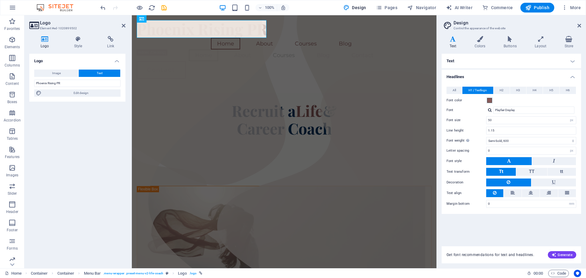
click at [477, 227] on div "Text Standard Bold Links Font color Font Montserrat Font size 18 rem px Line he…" at bounding box center [510, 146] width 139 height 185
click at [520, 109] on input "Playfair Display" at bounding box center [533, 109] width 81 height 7
type input "P"
click at [515, 117] on div "Montserrat" at bounding box center [535, 118] width 81 height 6
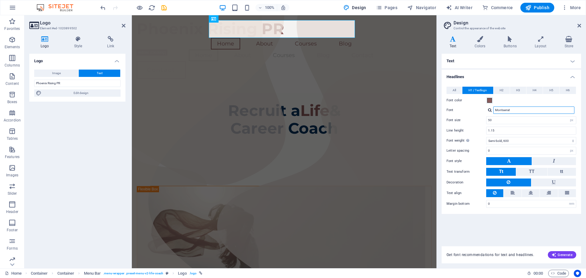
click at [510, 107] on input "Montserrat" at bounding box center [533, 109] width 81 height 7
type input "M"
click at [489, 111] on div at bounding box center [490, 110] width 4 height 4
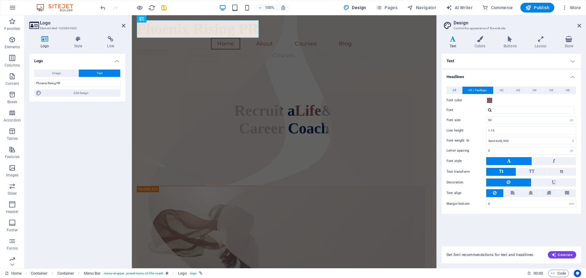
click at [489, 109] on div at bounding box center [490, 110] width 4 height 4
click at [521, 135] on div "Manage fonts →" at bounding box center [535, 134] width 81 height 8
select select "popularity"
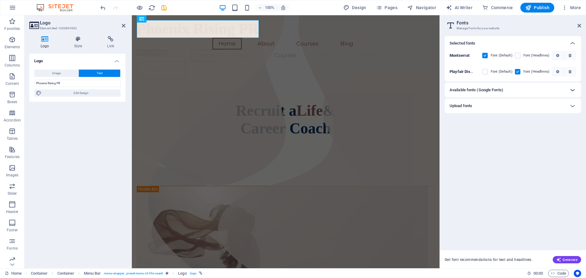
click at [570, 89] on icon at bounding box center [572, 89] width 7 height 7
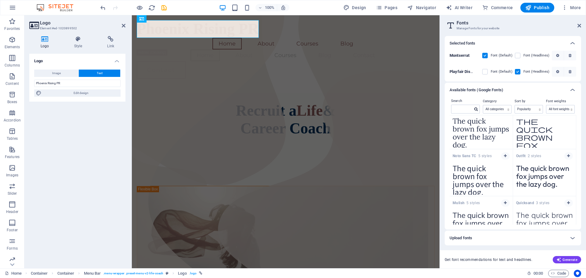
scroll to position [574, 0]
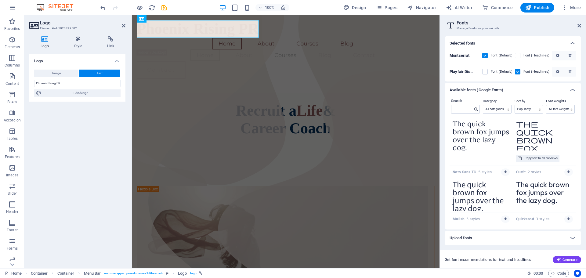
click at [530, 135] on textarea "The quick brown fox jumps over the lazy dog." at bounding box center [544, 134] width 63 height 34
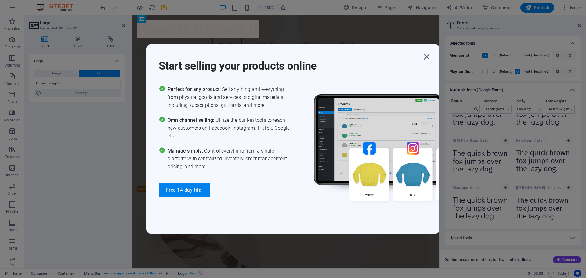
scroll to position [683, 0]
click at [424, 55] on icon "button" at bounding box center [426, 56] width 11 height 11
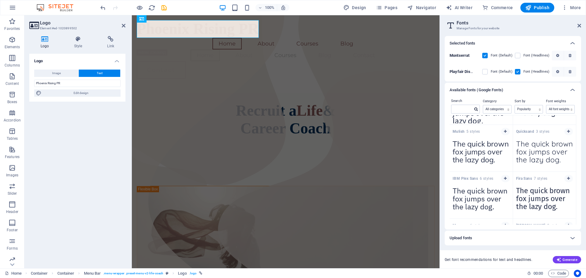
scroll to position [536, 0]
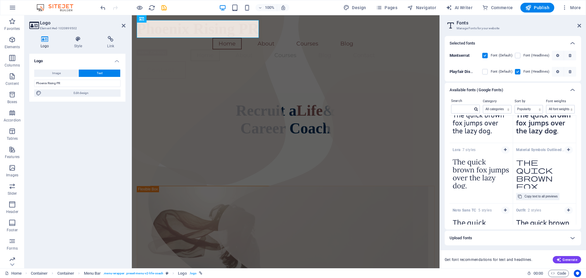
click at [542, 164] on textarea "The quick brown fox jumps over the lazy dog." at bounding box center [544, 172] width 63 height 34
click at [543, 196] on div "Copy text to all previews" at bounding box center [540, 196] width 33 height 7
click at [570, 196] on button "button" at bounding box center [568, 196] width 9 height 7
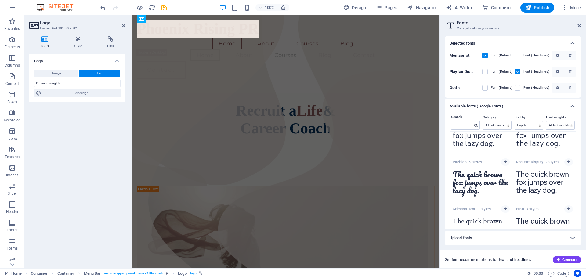
scroll to position [1861, 0]
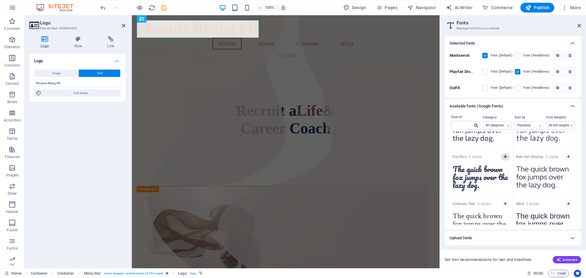
click at [506, 159] on icon "button" at bounding box center [505, 157] width 3 height 4
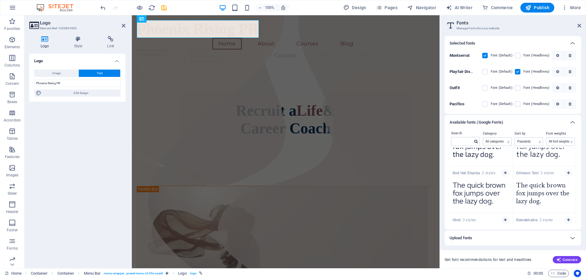
scroll to position [1847, 0]
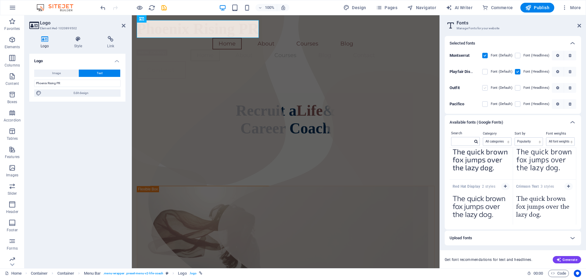
click at [485, 89] on label at bounding box center [484, 87] width 5 height 5
click at [0, 0] on input "checkbox" at bounding box center [0, 0] width 0 height 0
click at [546, 236] on div "Upload fonts" at bounding box center [507, 237] width 116 height 7
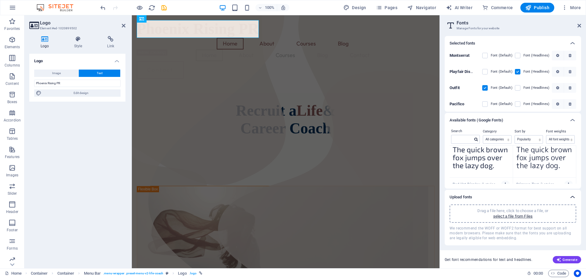
click at [574, 197] on icon at bounding box center [572, 196] width 7 height 7
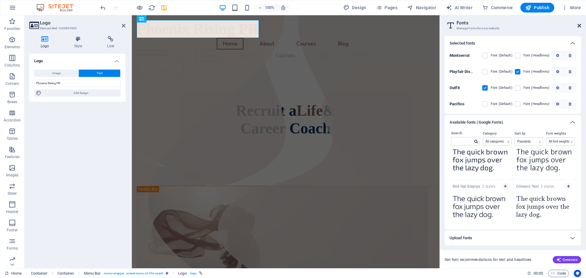
click at [578, 25] on icon at bounding box center [579, 25] width 4 height 5
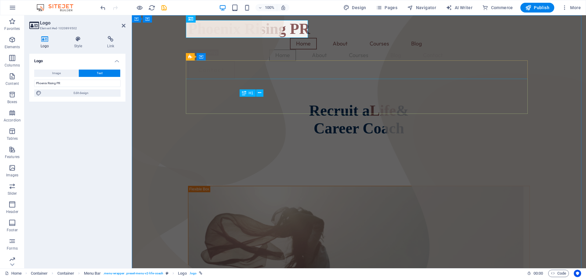
click at [517, 110] on div "Recruit a Life & Career Coach" at bounding box center [359, 119] width 342 height 35
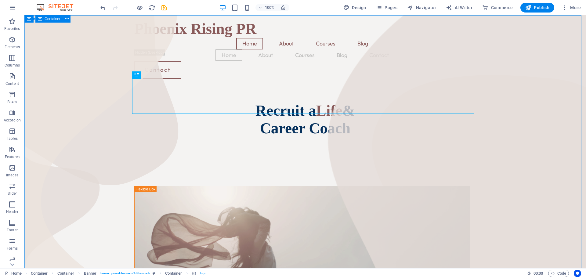
click at [296, 102] on div "Recruit a Life & Career Coach" at bounding box center [305, 119] width 342 height 35
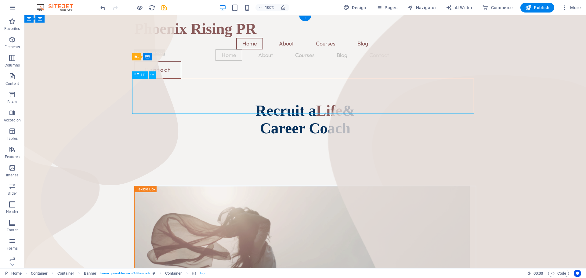
click at [348, 105] on div "Recruit a Life & Career Coach" at bounding box center [305, 119] width 342 height 35
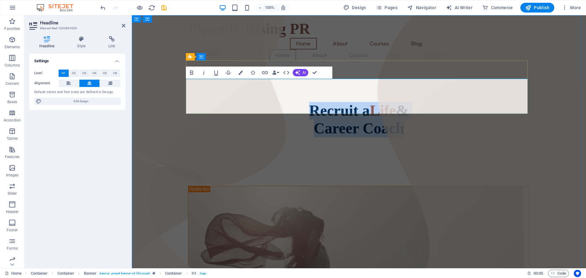
click at [400, 105] on span "& Career Coach" at bounding box center [361, 119] width 95 height 35
drag, startPoint x: 400, startPoint y: 105, endPoint x: 306, endPoint y: 87, distance: 95.9
click at [306, 102] on h1 "Recruit a Life & Career Coach" at bounding box center [359, 119] width 342 height 35
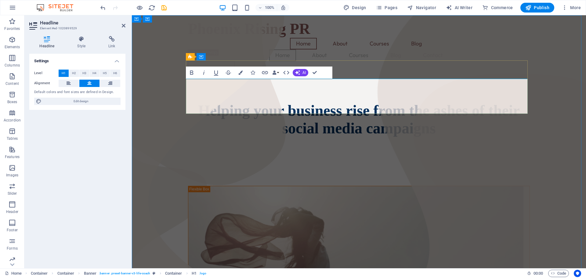
click at [285, 102] on span "Helping your business rise from the ashes of their social media campaigns" at bounding box center [359, 119] width 322 height 35
click at [301, 102] on span "Helping business rise from the ashes of their social media campaigns" at bounding box center [358, 119] width 327 height 35
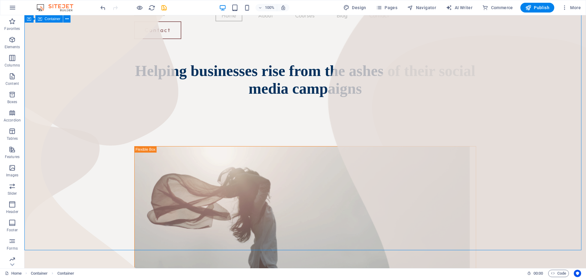
scroll to position [0, 0]
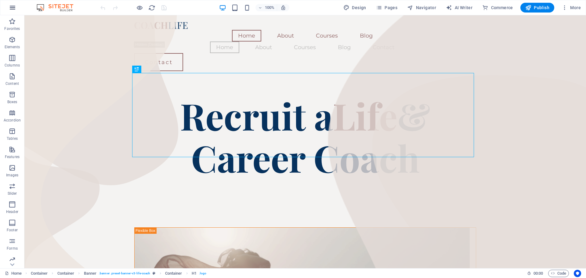
click at [14, 5] on icon "button" at bounding box center [12, 7] width 7 height 7
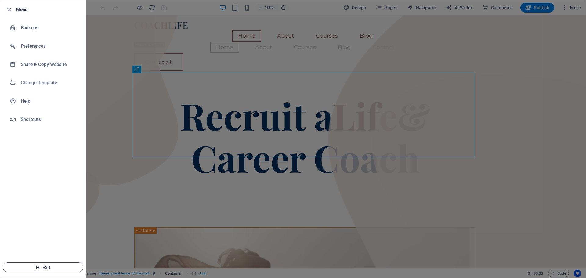
click at [45, 265] on span "Exit" at bounding box center [43, 267] width 70 height 5
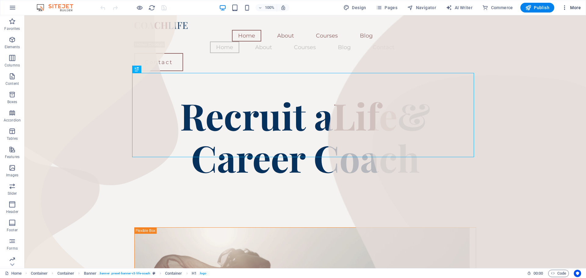
click at [565, 7] on icon "button" at bounding box center [564, 8] width 6 height 6
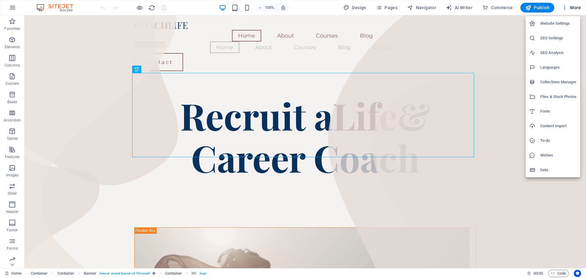
click at [12, 6] on div at bounding box center [293, 139] width 586 height 278
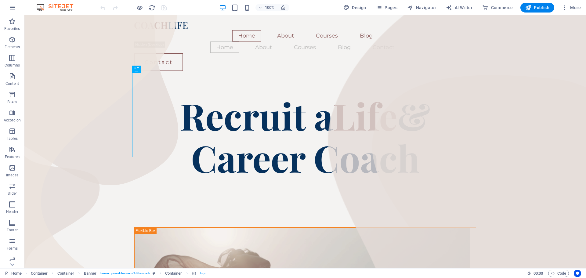
click at [13, 6] on icon "button" at bounding box center [12, 7] width 7 height 7
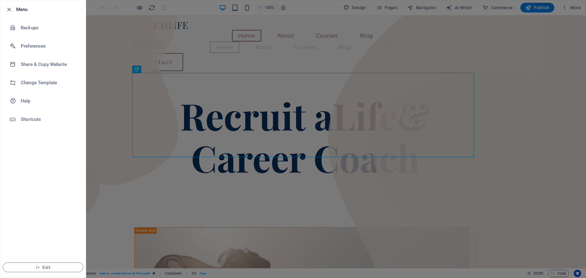
click at [13, 6] on div at bounding box center [10, 9] width 11 height 7
click at [7, 8] on icon "button" at bounding box center [8, 9] width 7 height 7
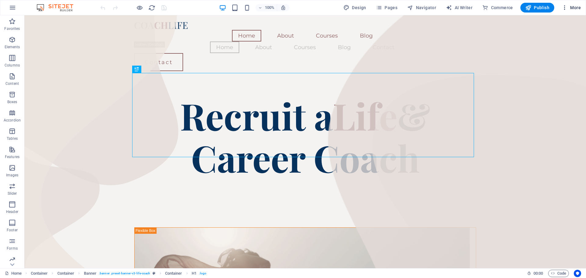
click at [577, 6] on span "More" at bounding box center [570, 8] width 19 height 6
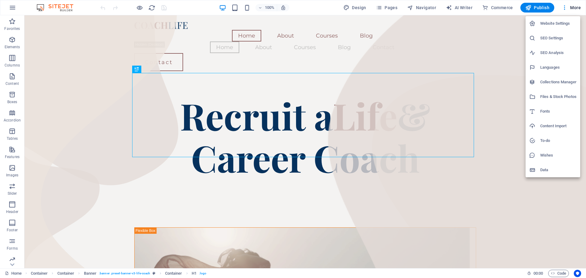
click at [563, 8] on div at bounding box center [293, 139] width 586 height 278
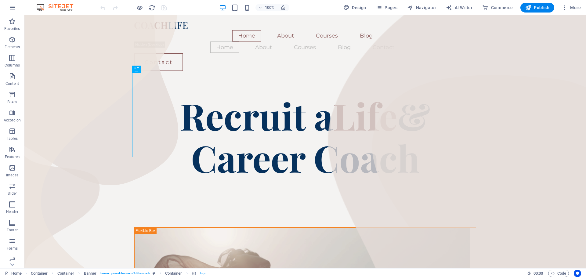
click at [565, 8] on icon "button" at bounding box center [564, 8] width 6 height 6
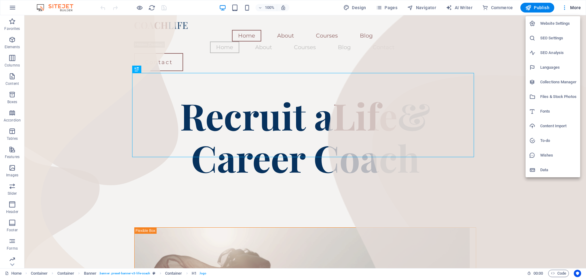
click at [565, 8] on div at bounding box center [293, 139] width 586 height 278
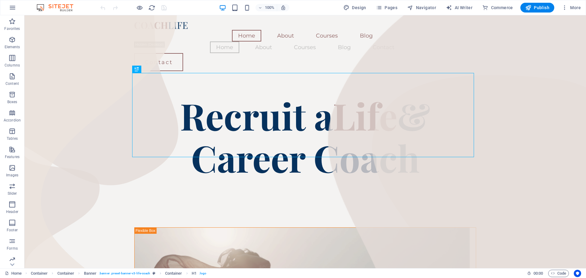
click at [61, 9] on img at bounding box center [58, 7] width 46 height 7
click at [13, 7] on icon "button" at bounding box center [12, 7] width 7 height 7
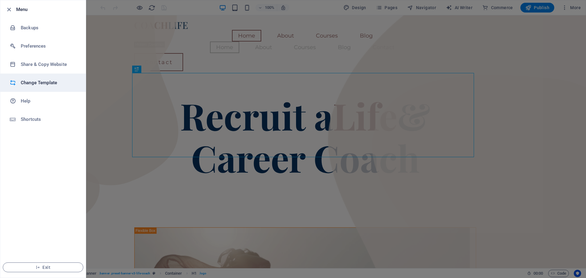
click at [43, 83] on h6 "Change Template" at bounding box center [49, 82] width 56 height 7
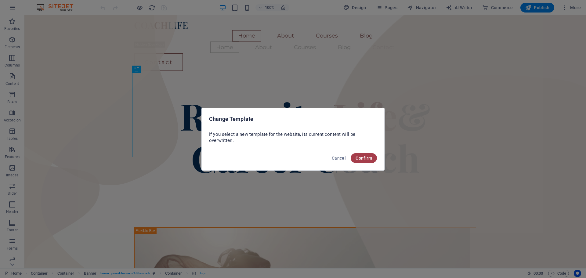
click at [361, 161] on button "Confirm" at bounding box center [364, 158] width 26 height 10
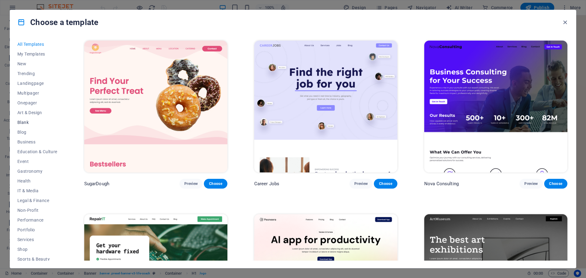
click at [26, 124] on span "Blank" at bounding box center [37, 122] width 40 height 5
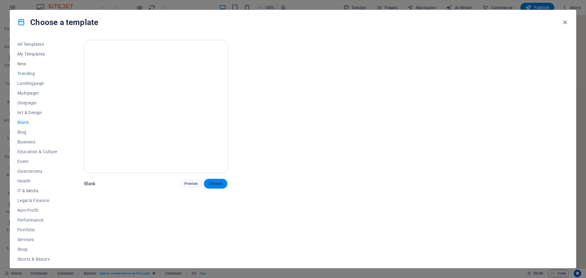
click at [222, 183] on span "Choose" at bounding box center [215, 183] width 13 height 5
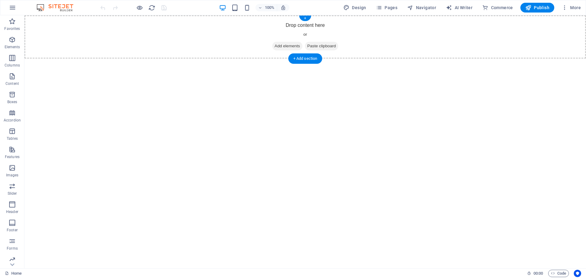
click at [330, 45] on span "Paste clipboard" at bounding box center [322, 46] width 34 height 9
